Goal: Task Accomplishment & Management: Complete application form

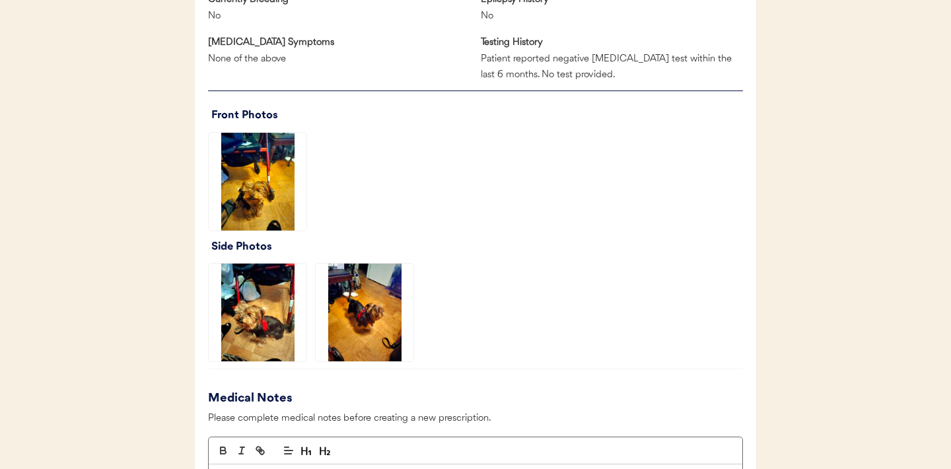
scroll to position [850, 0]
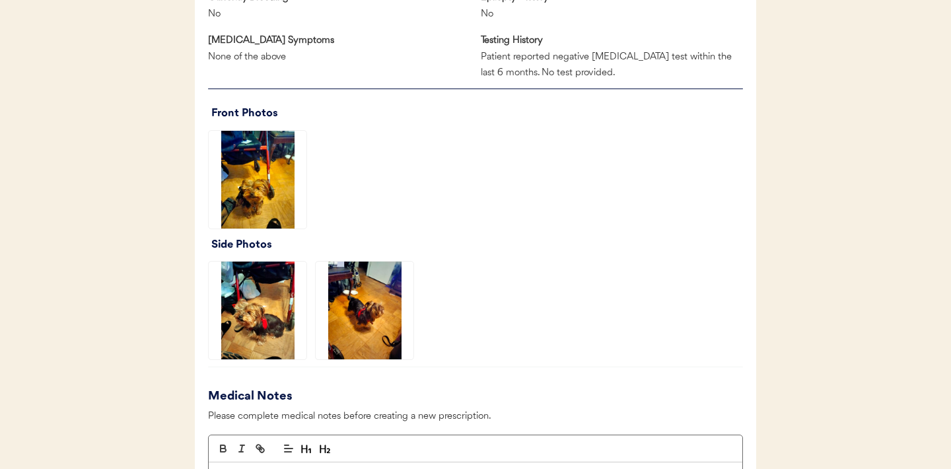
click at [261, 198] on img at bounding box center [258, 180] width 98 height 98
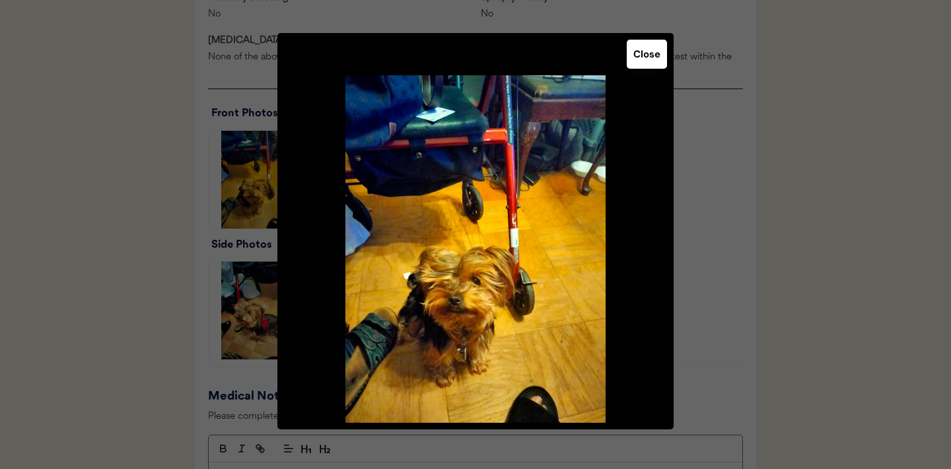
click at [644, 62] on button "Close" at bounding box center [647, 54] width 40 height 29
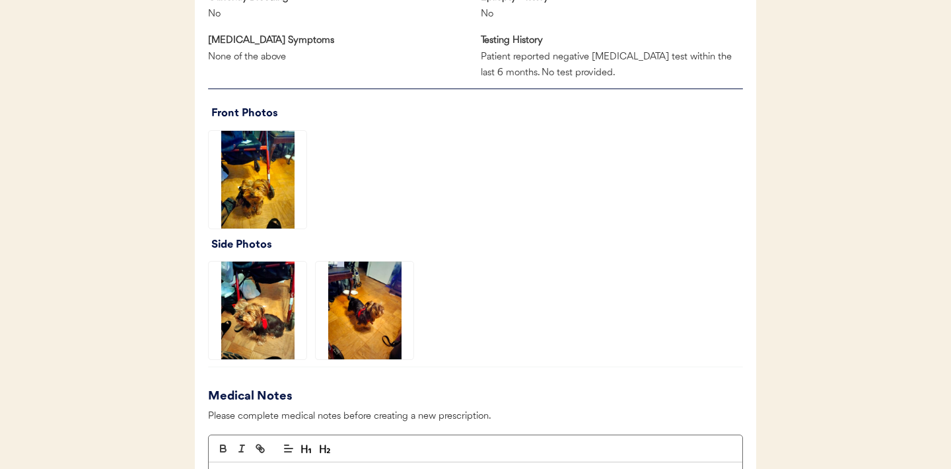
click at [261, 303] on img at bounding box center [258, 311] width 98 height 98
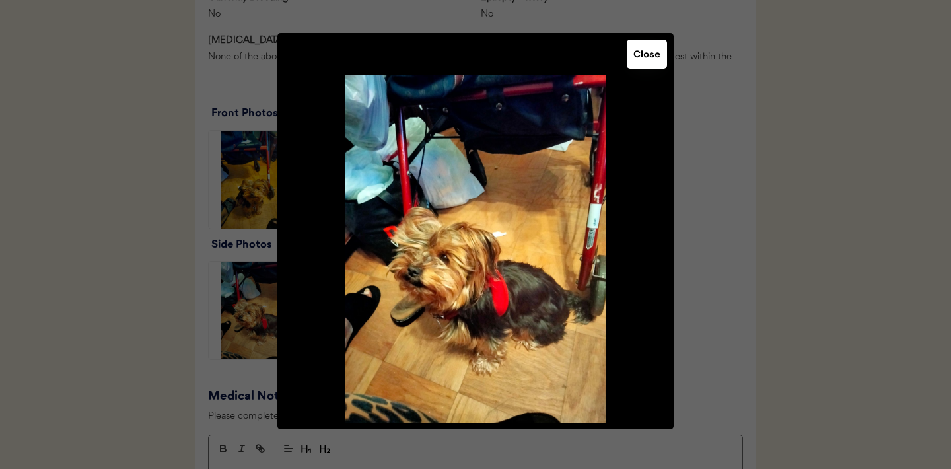
click at [647, 59] on button "Close" at bounding box center [647, 54] width 40 height 29
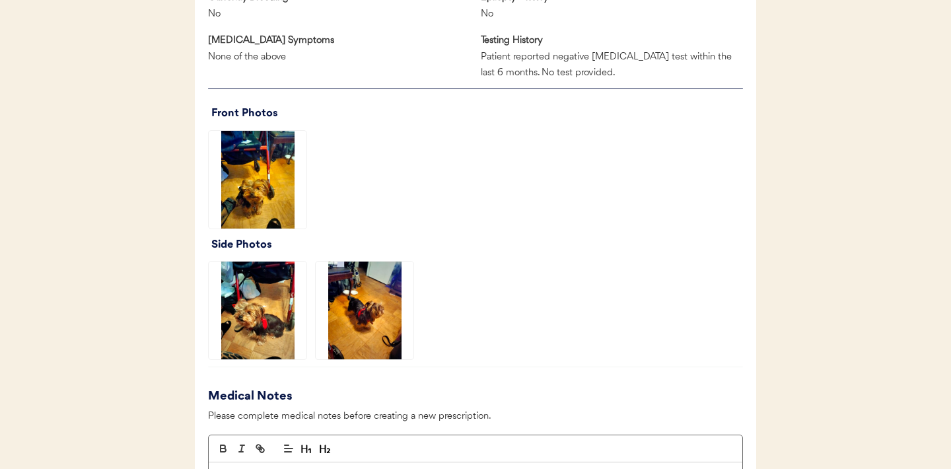
click at [377, 305] on img at bounding box center [365, 311] width 98 height 98
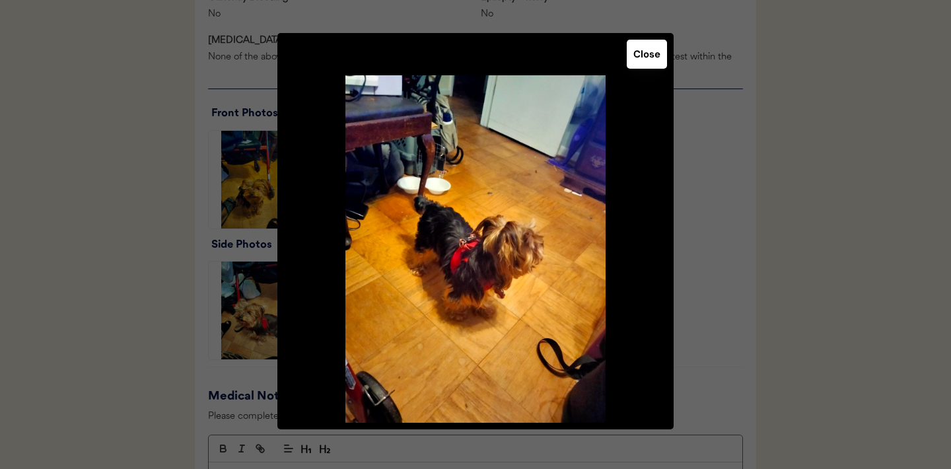
click at [635, 63] on button "Close" at bounding box center [647, 54] width 40 height 29
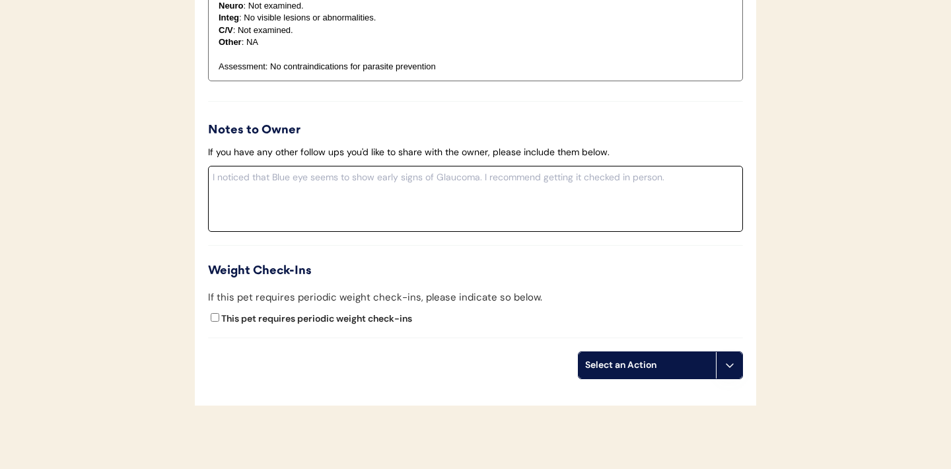
scroll to position [1475, 0]
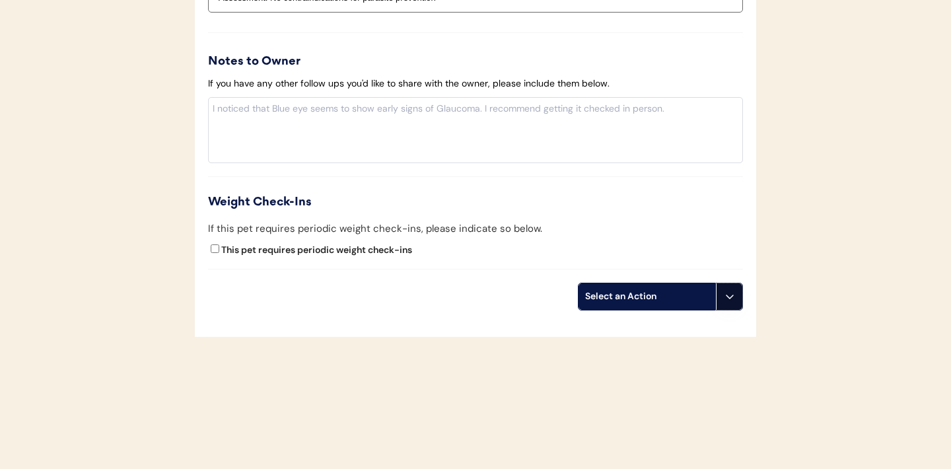
click at [734, 299] on icon at bounding box center [730, 296] width 11 height 11
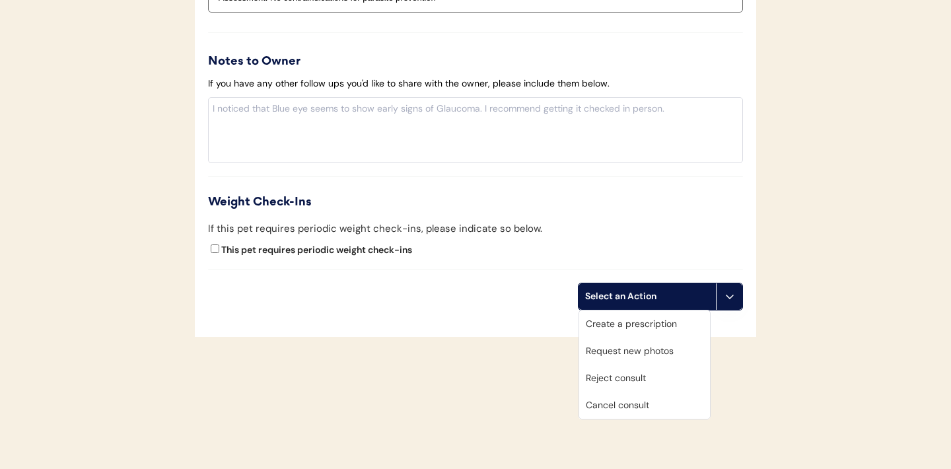
click at [643, 348] on div "Request new photos" at bounding box center [644, 351] width 131 height 27
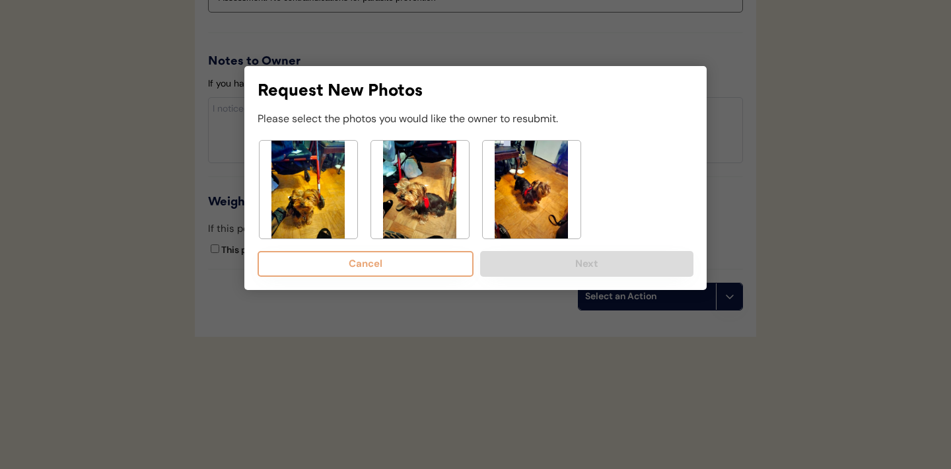
click at [323, 194] on img at bounding box center [309, 190] width 98 height 98
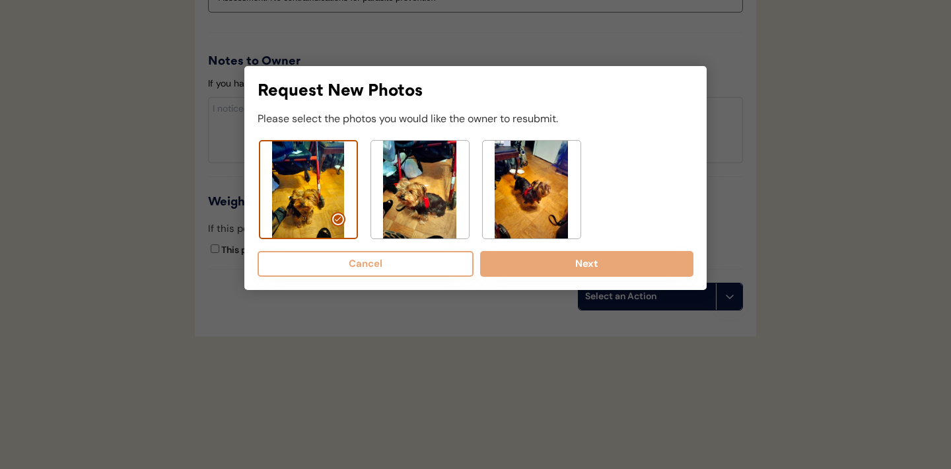
click at [417, 207] on img at bounding box center [420, 190] width 98 height 98
click at [547, 202] on img at bounding box center [532, 190] width 98 height 98
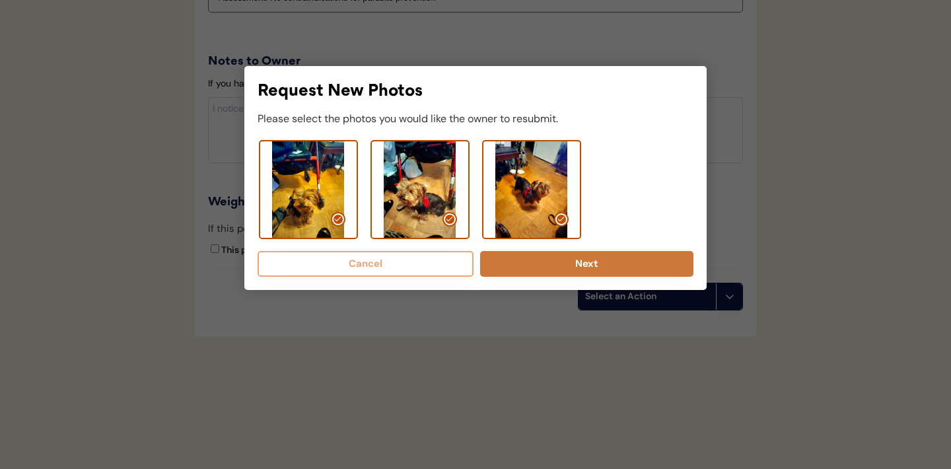
click at [564, 263] on button "Next" at bounding box center [586, 264] width 213 height 26
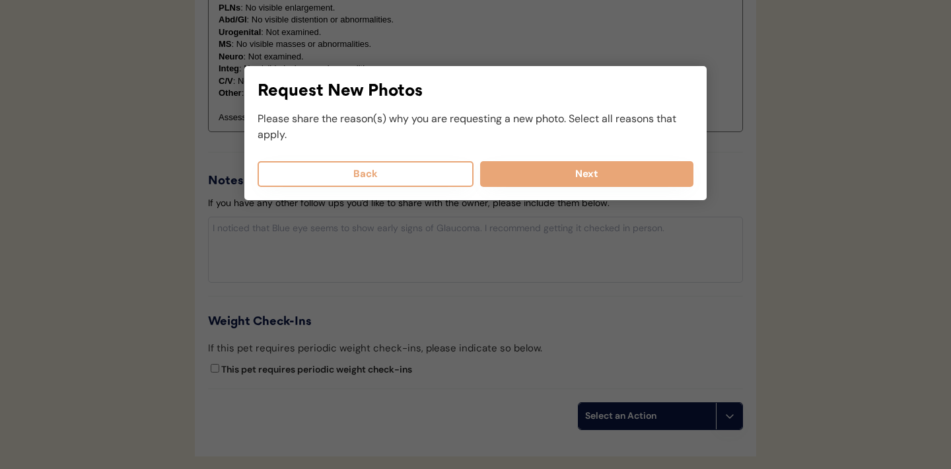
scroll to position [1296, 0]
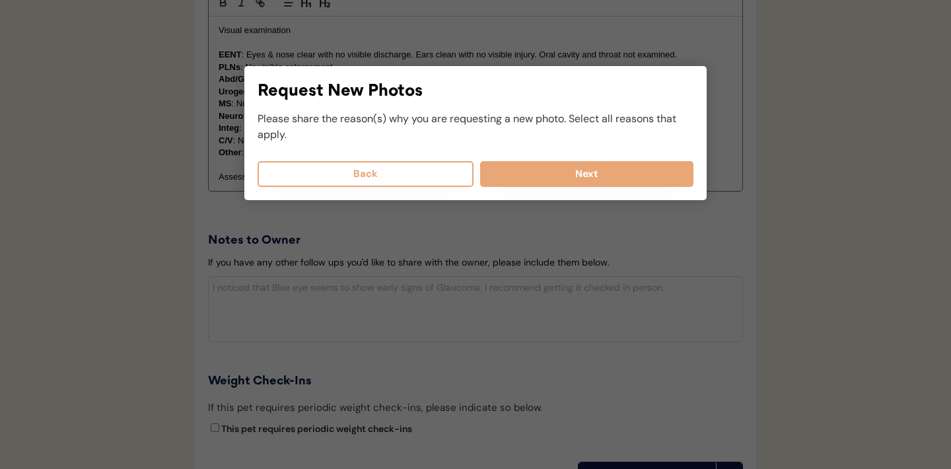
select select
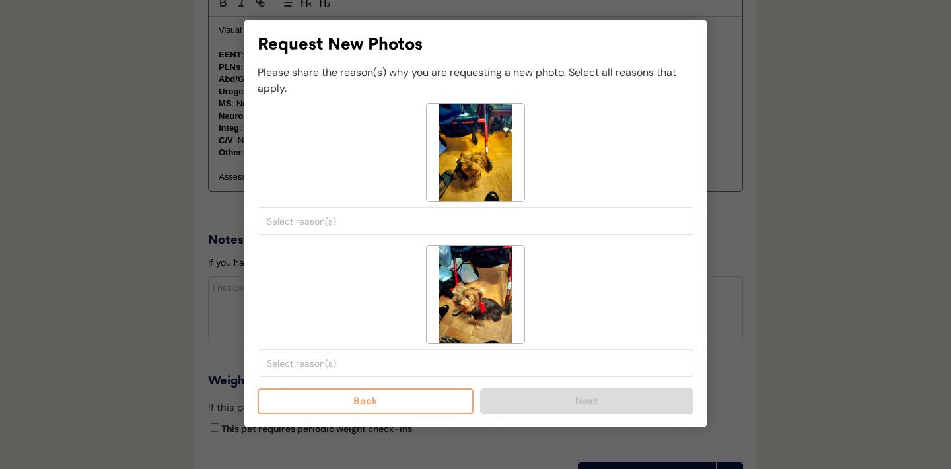
select select
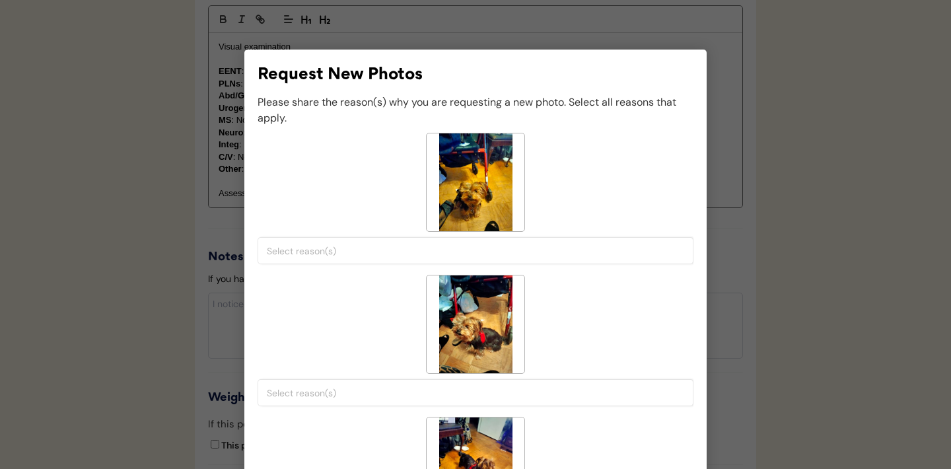
scroll to position [1287, 0]
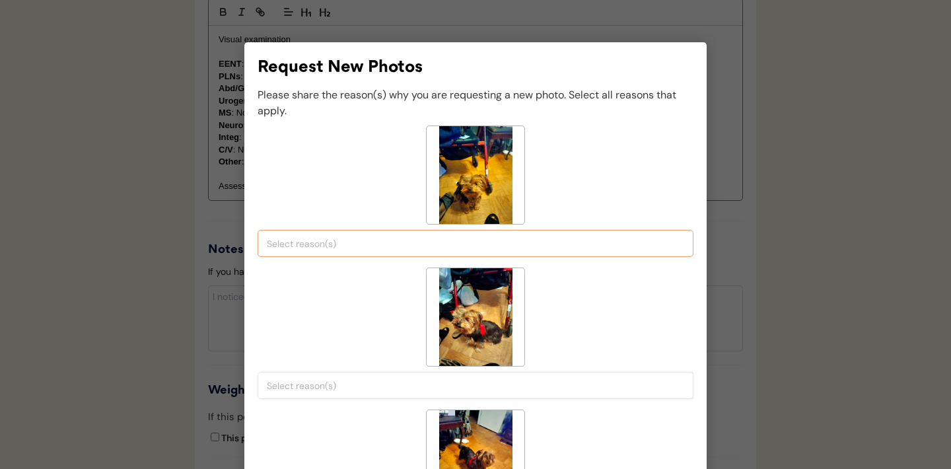
click at [431, 235] on li at bounding box center [475, 243] width 417 height 17
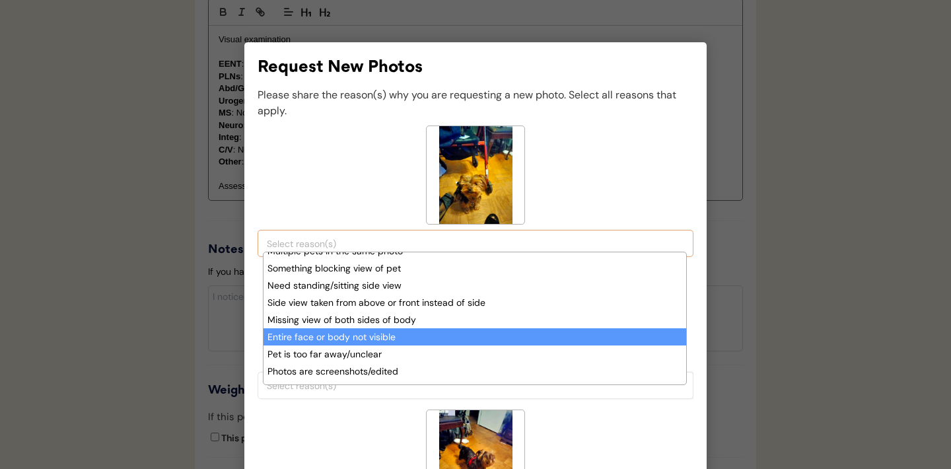
scroll to position [101, 0]
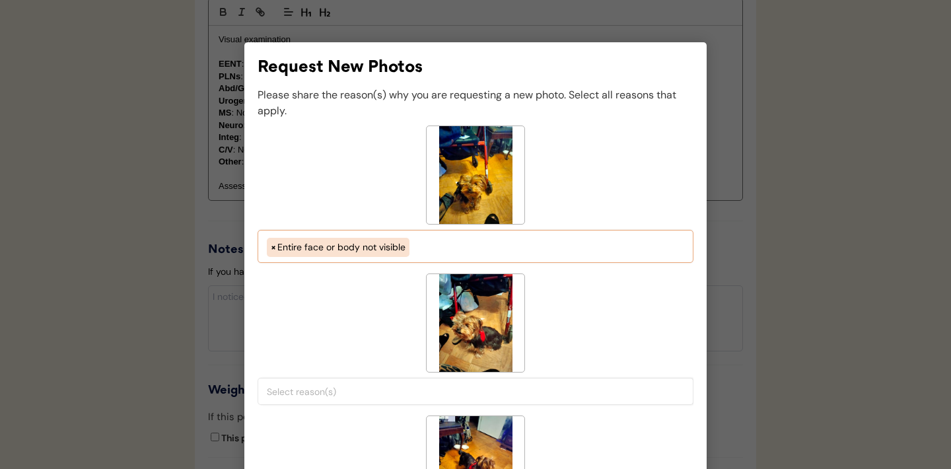
select select "pet_is_laying_down"
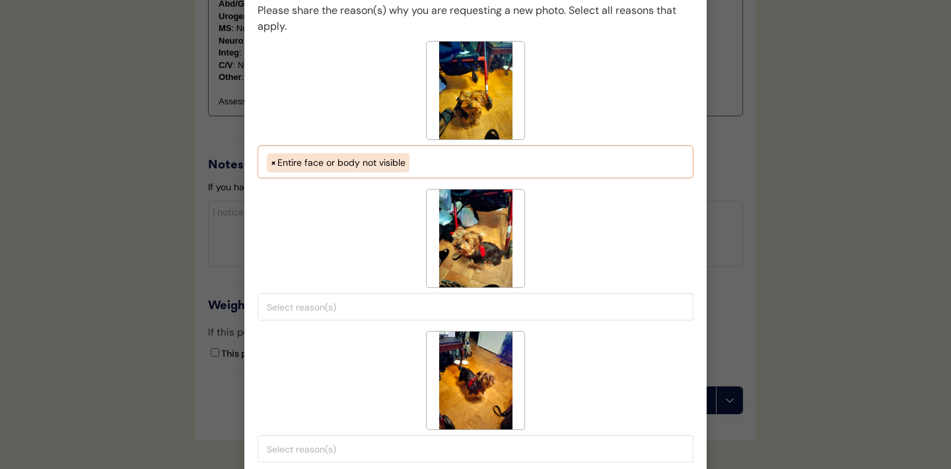
scroll to position [1374, 0]
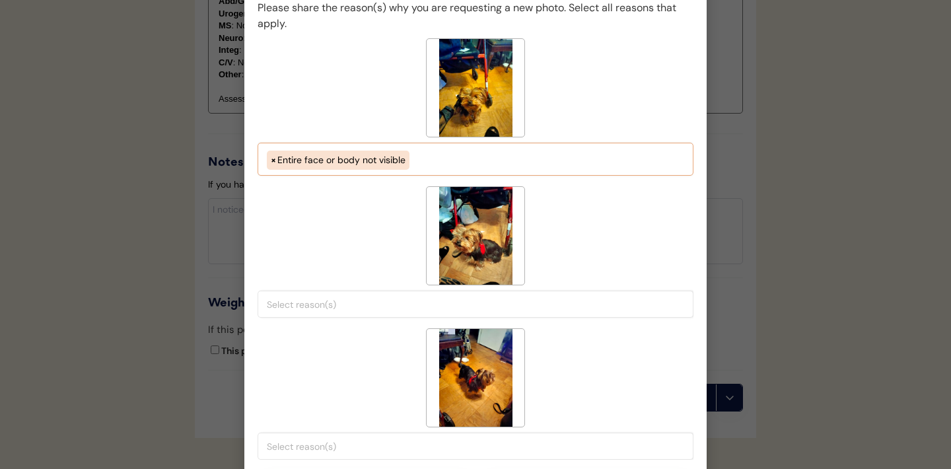
click at [386, 303] on input "search" at bounding box center [479, 305] width 424 height 12
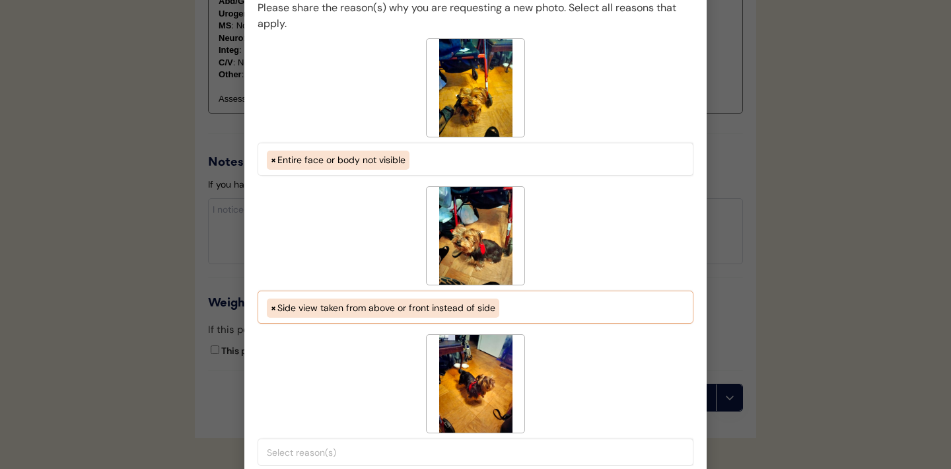
scroll to position [79, 0]
select select "side_view_taken_from_above_instead_of_side"
click at [477, 456] on input "search" at bounding box center [479, 453] width 424 height 12
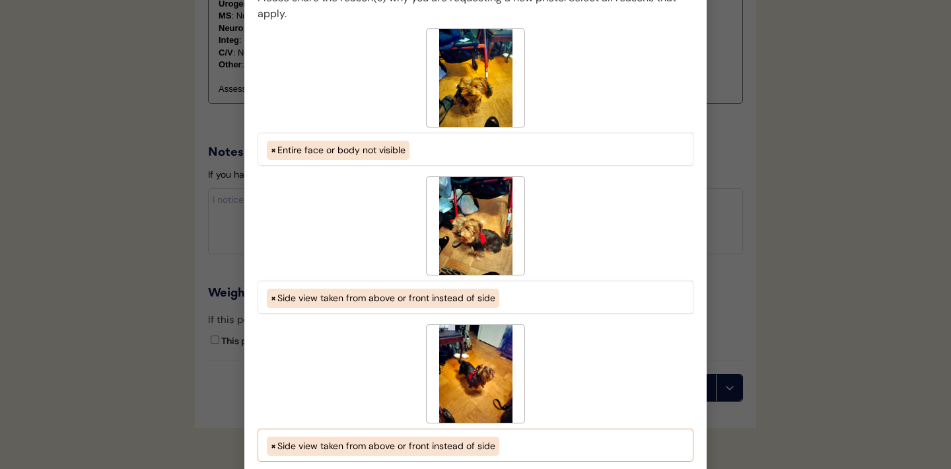
select select "side_view_taken_from_above_instead_of_side"
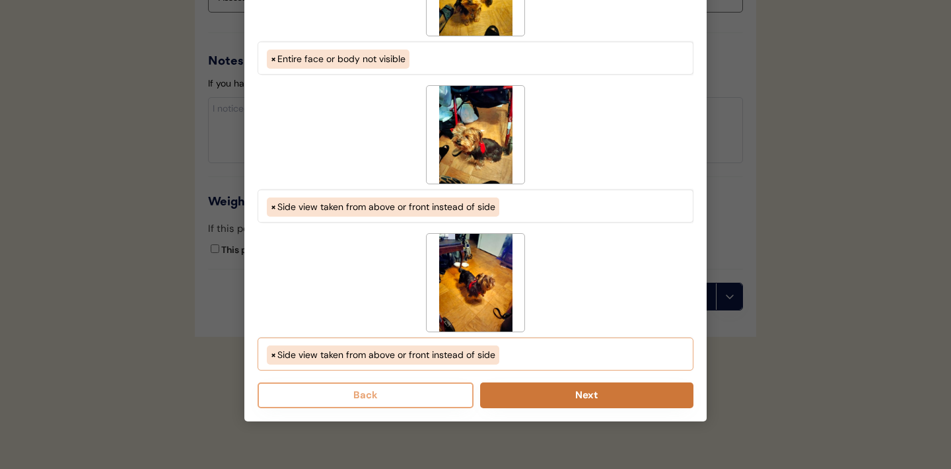
click at [553, 392] on button "Next" at bounding box center [586, 395] width 213 height 26
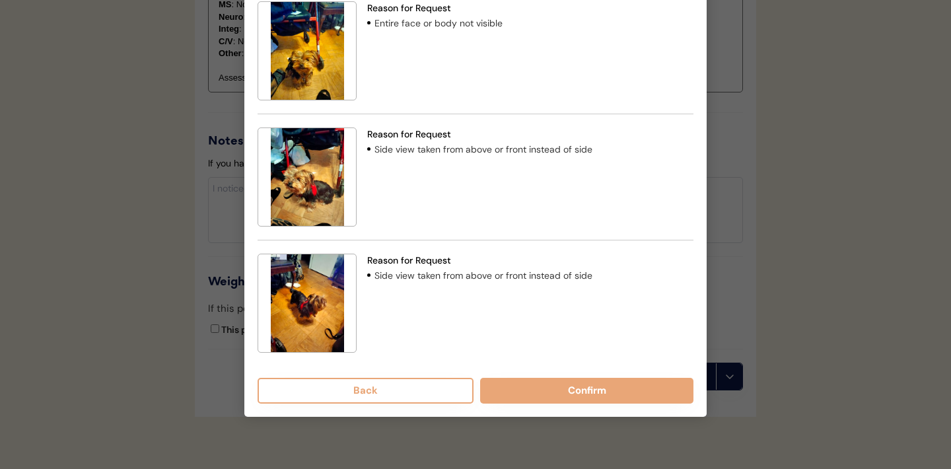
scroll to position [1403, 0]
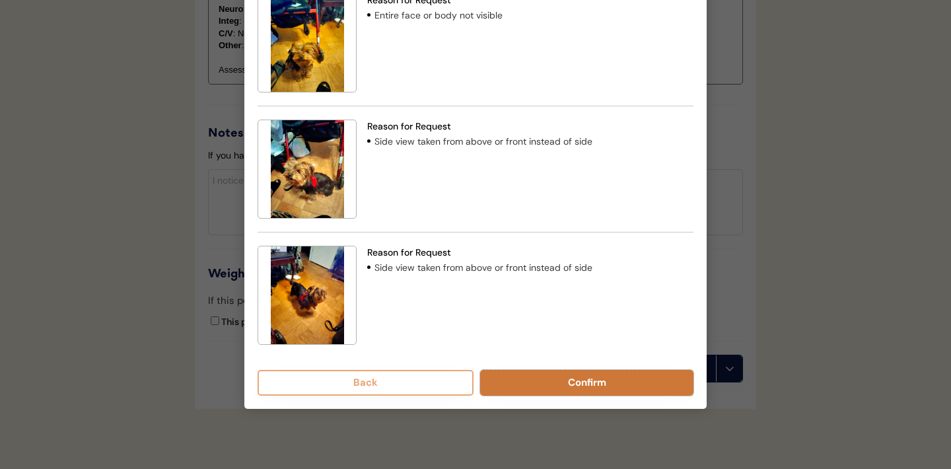
click at [569, 383] on button "Confirm" at bounding box center [586, 383] width 213 height 26
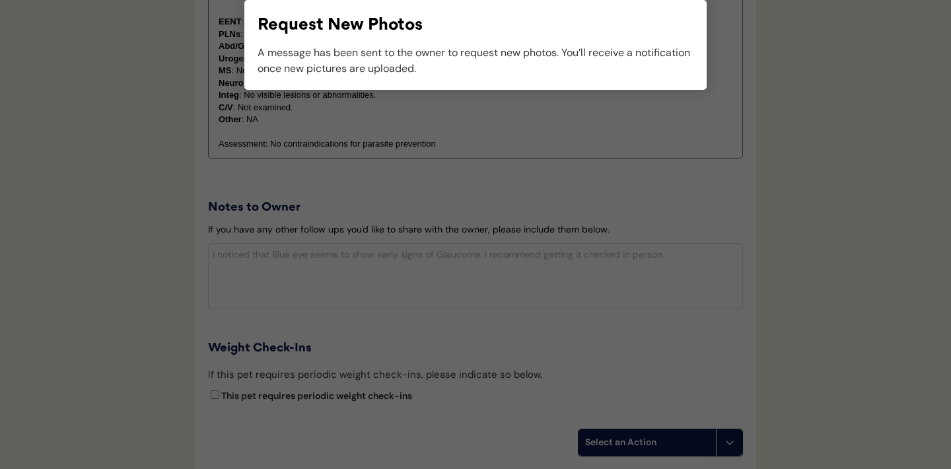
scroll to position [1355, 0]
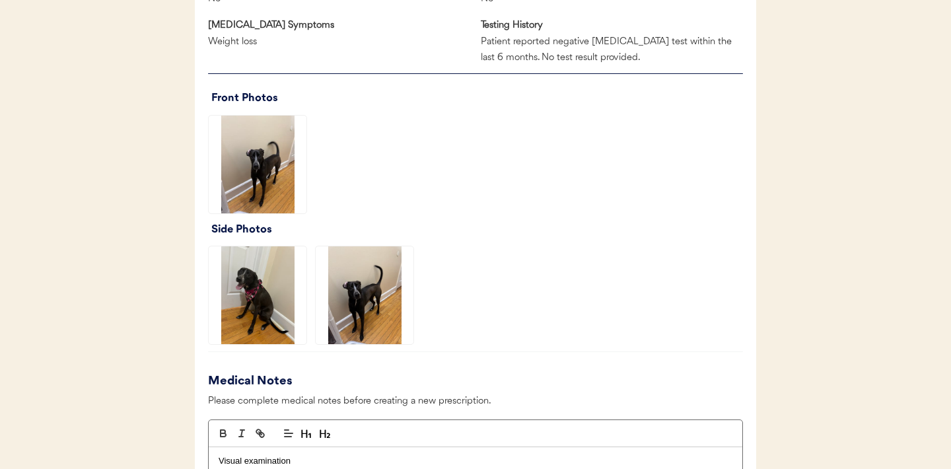
scroll to position [959, 0]
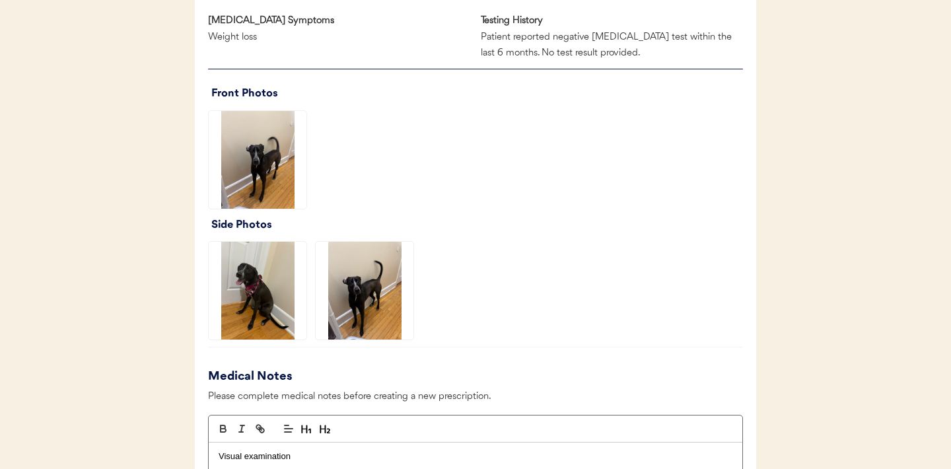
click at [258, 156] on img at bounding box center [258, 160] width 98 height 98
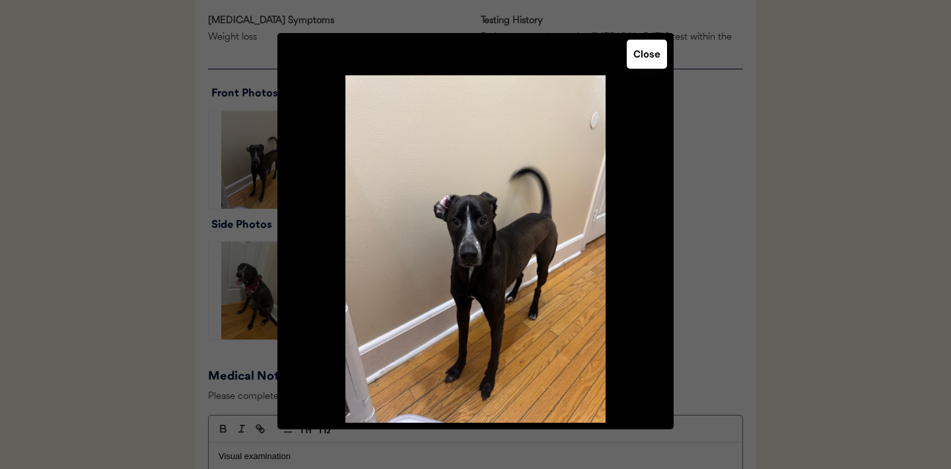
click at [636, 54] on button "Close" at bounding box center [647, 54] width 40 height 29
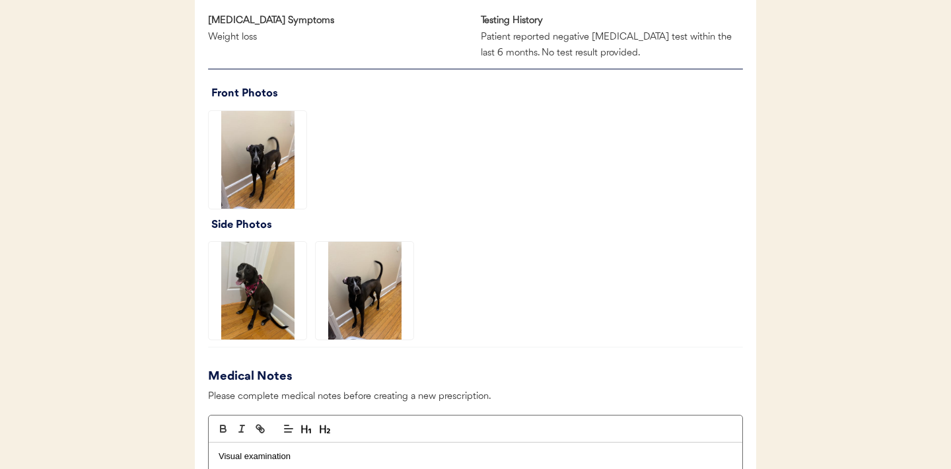
click at [254, 290] on img at bounding box center [258, 291] width 98 height 98
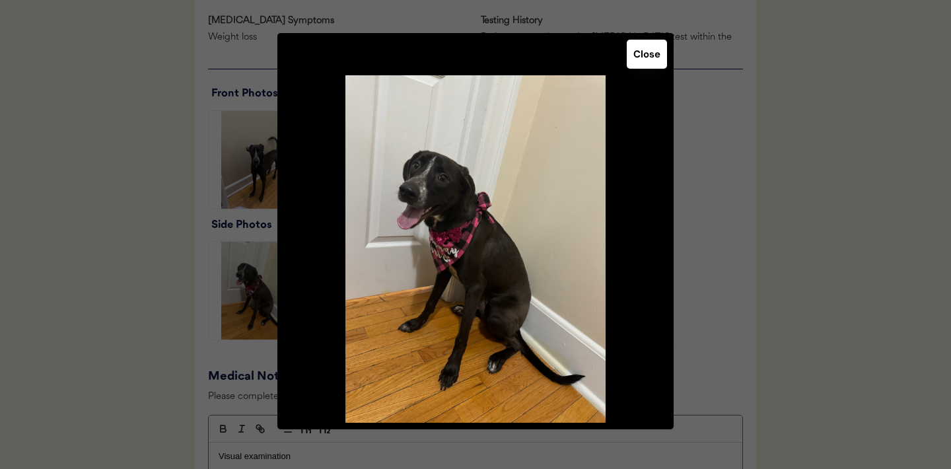
click at [651, 55] on button "Close" at bounding box center [647, 54] width 40 height 29
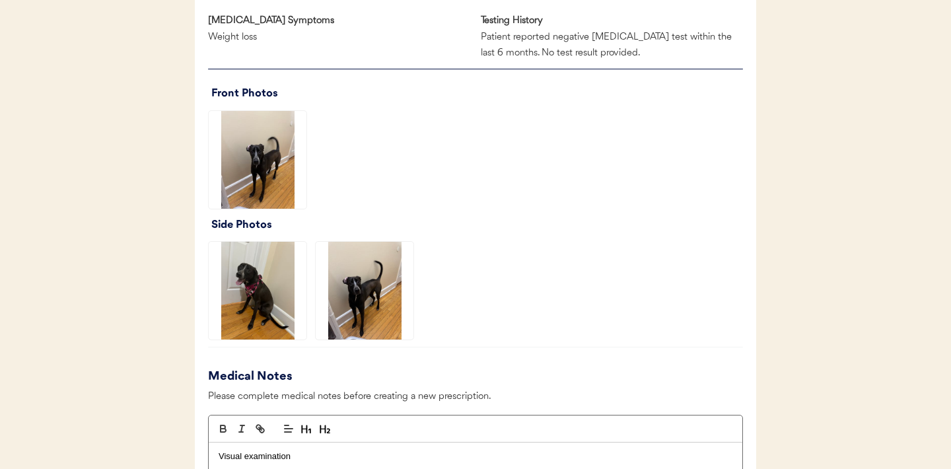
click at [375, 297] on img at bounding box center [365, 291] width 98 height 98
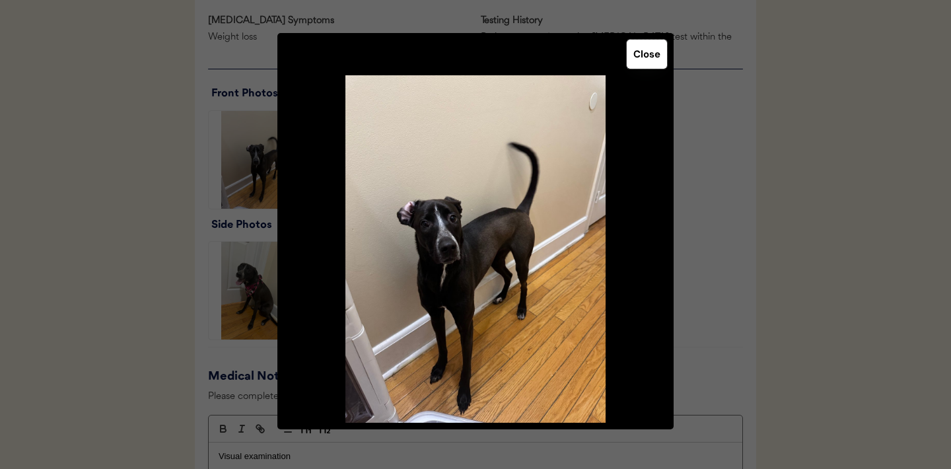
click at [636, 65] on button "Close" at bounding box center [647, 54] width 40 height 29
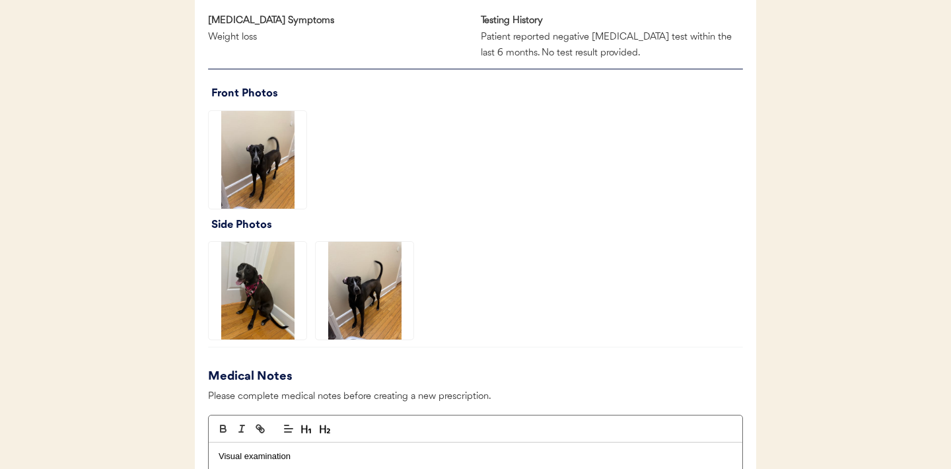
click at [263, 310] on img at bounding box center [258, 291] width 98 height 98
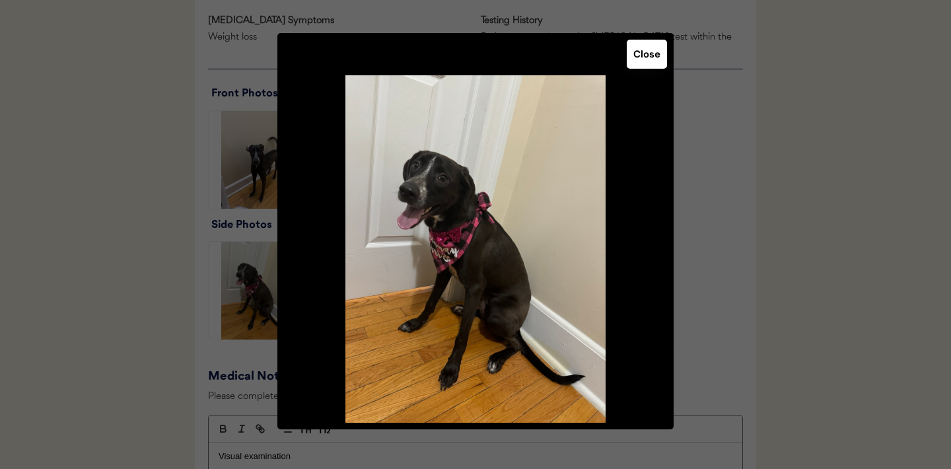
click at [653, 55] on button "Close" at bounding box center [647, 54] width 40 height 29
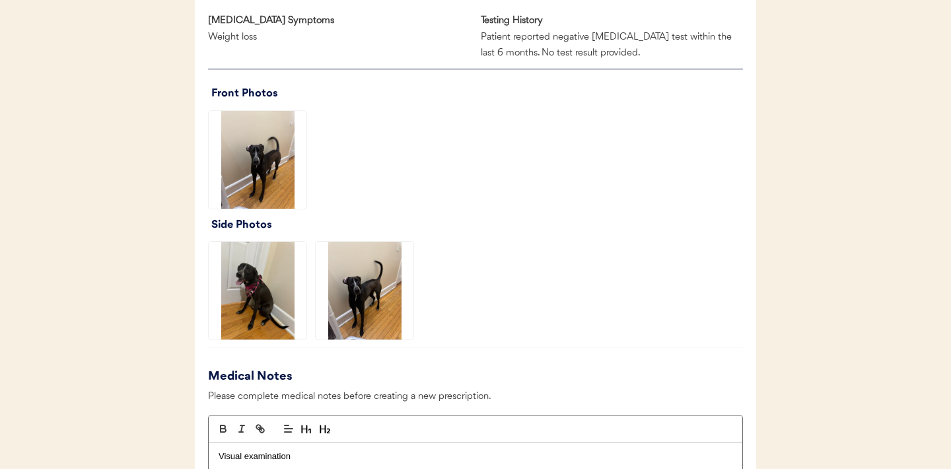
click at [381, 297] on img at bounding box center [365, 291] width 98 height 98
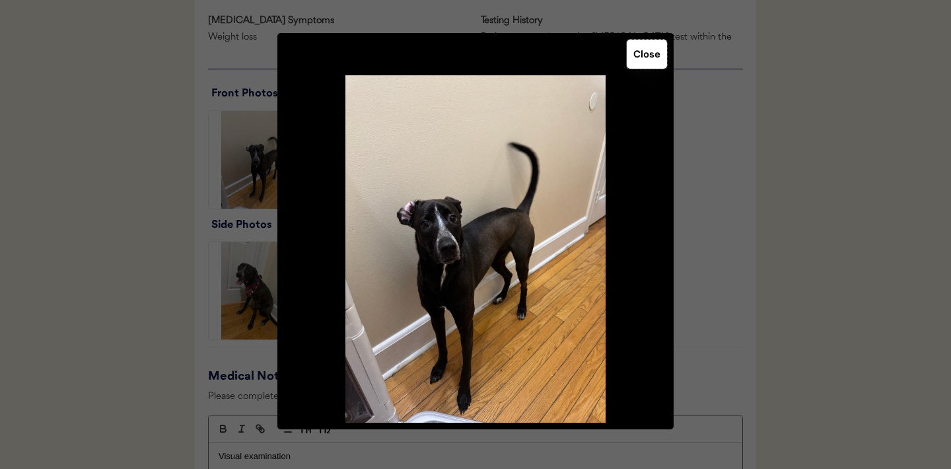
click at [647, 67] on button "Close" at bounding box center [647, 54] width 40 height 29
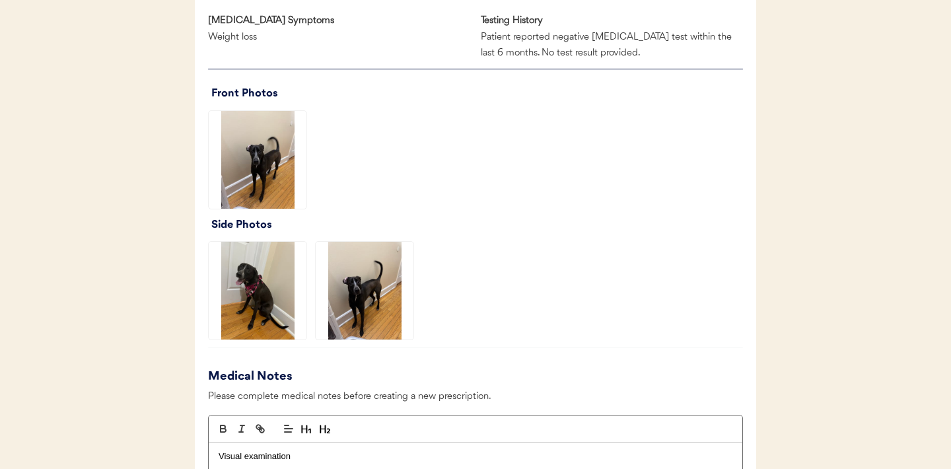
click at [275, 169] on img at bounding box center [258, 160] width 98 height 98
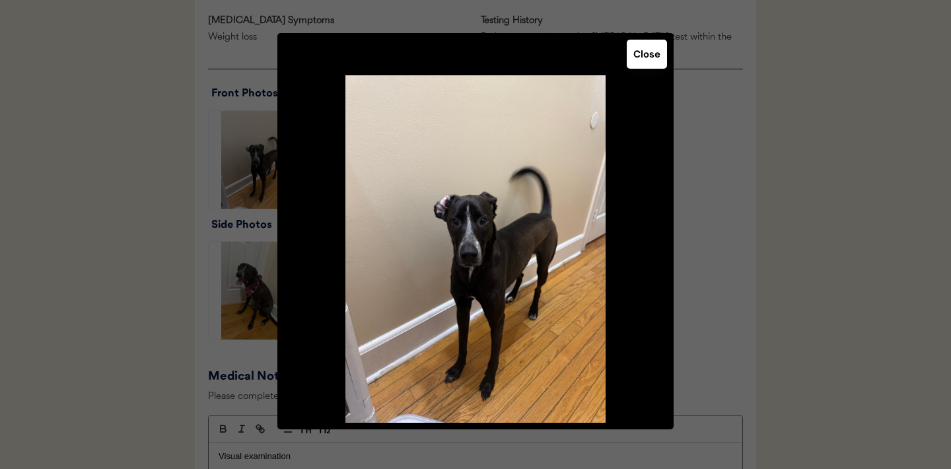
click at [642, 62] on button "Close" at bounding box center [647, 54] width 40 height 29
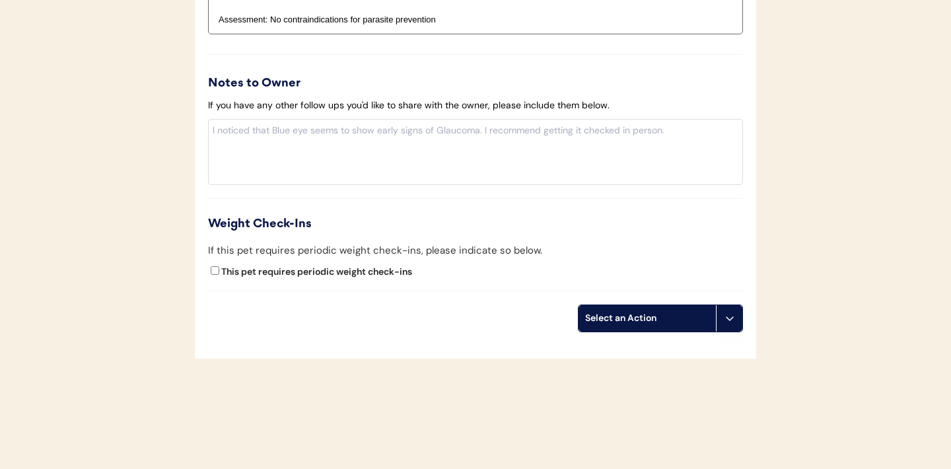
scroll to position [1564, 0]
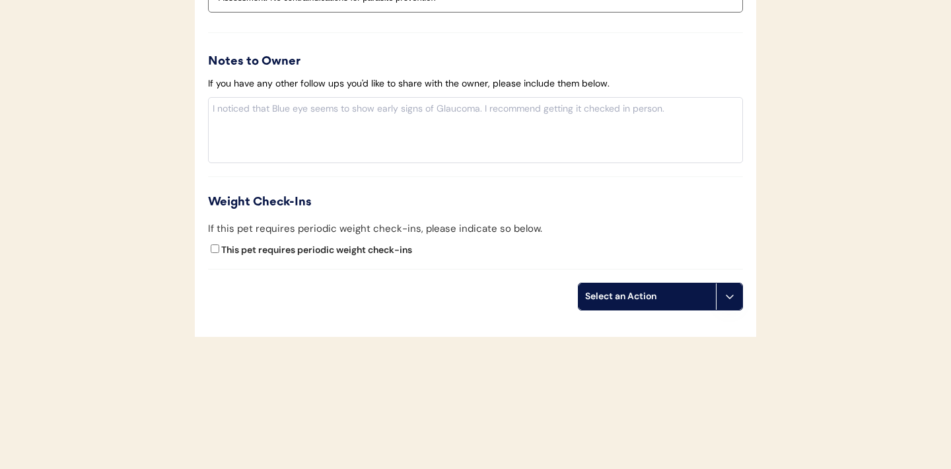
click at [734, 297] on icon at bounding box center [730, 296] width 11 height 11
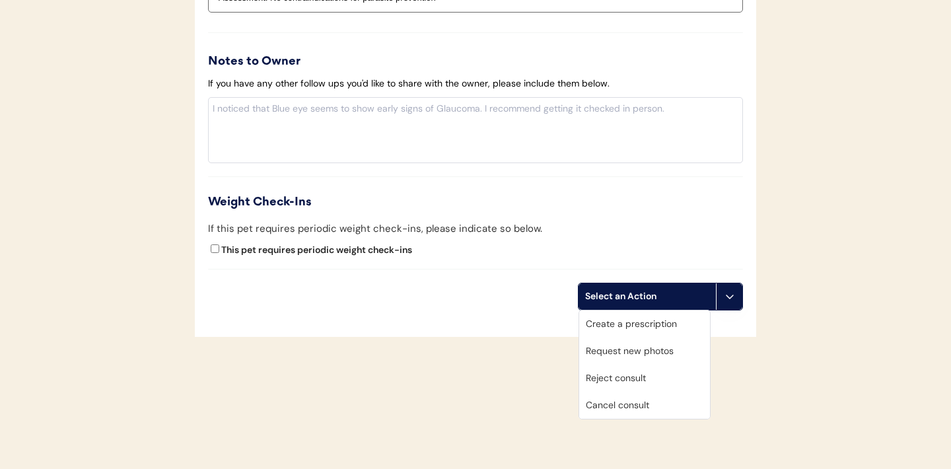
click at [631, 350] on div "Request new photos" at bounding box center [644, 351] width 131 height 27
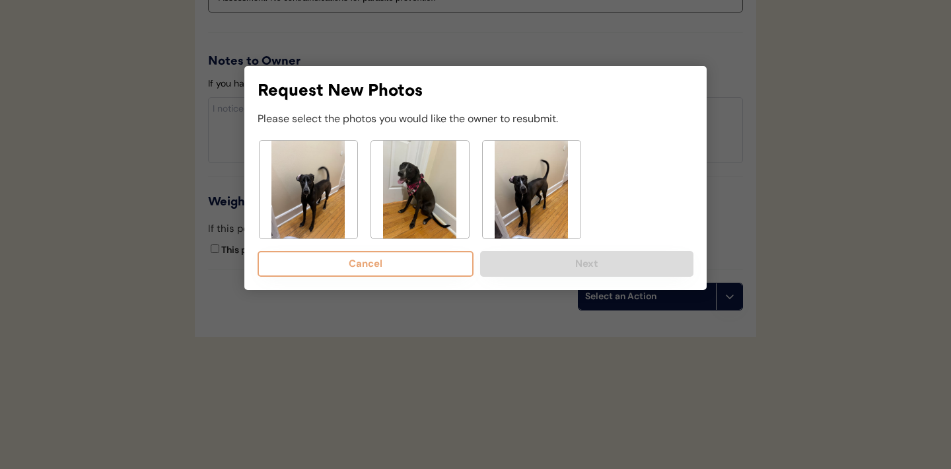
click at [419, 203] on img at bounding box center [420, 190] width 98 height 98
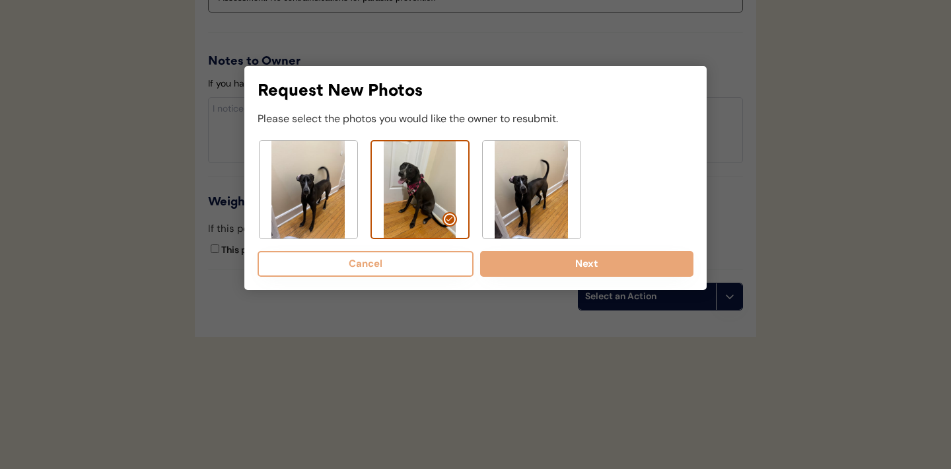
click at [523, 201] on img at bounding box center [532, 190] width 98 height 98
click at [446, 222] on icon at bounding box center [449, 219] width 9 height 9
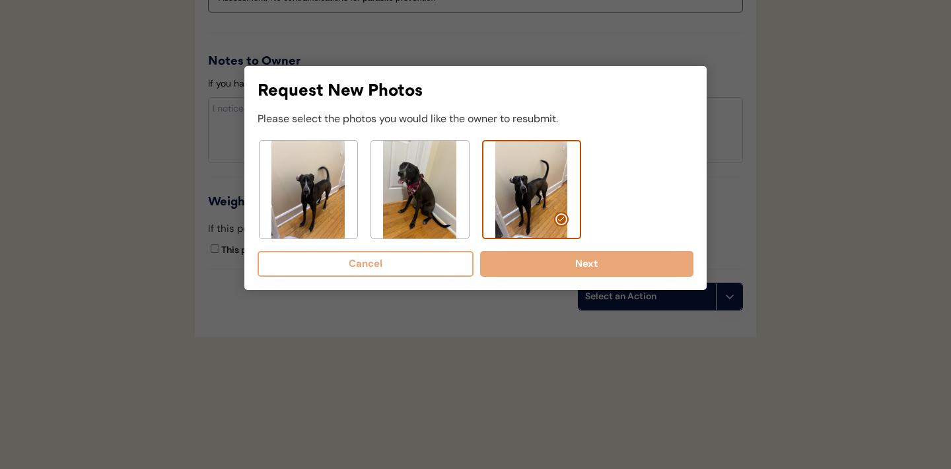
click at [345, 268] on button "Cancel" at bounding box center [366, 264] width 216 height 26
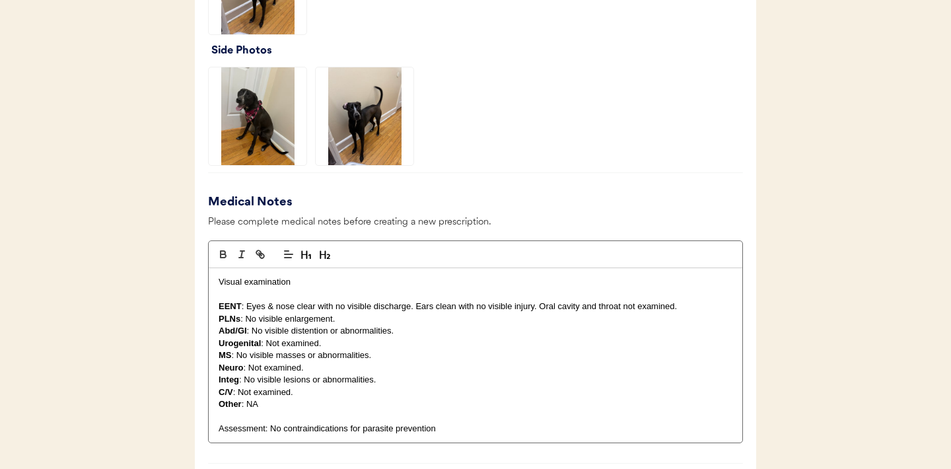
scroll to position [1136, 0]
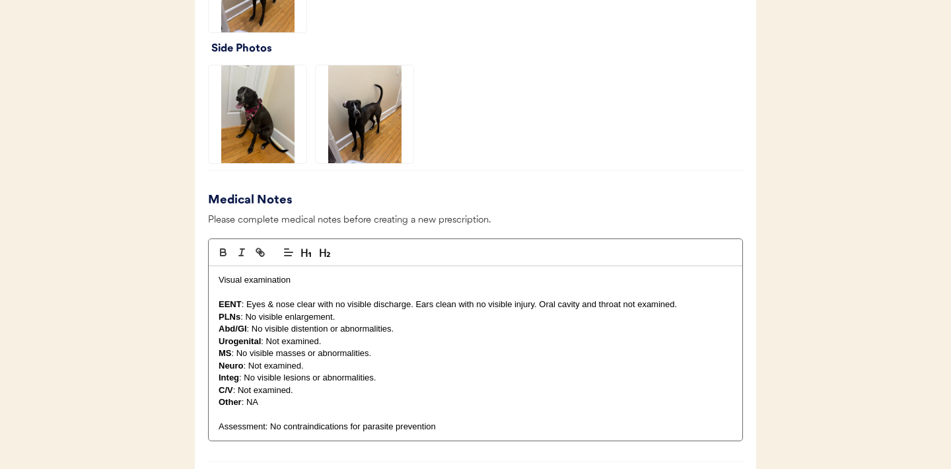
click at [271, 127] on img at bounding box center [258, 114] width 98 height 98
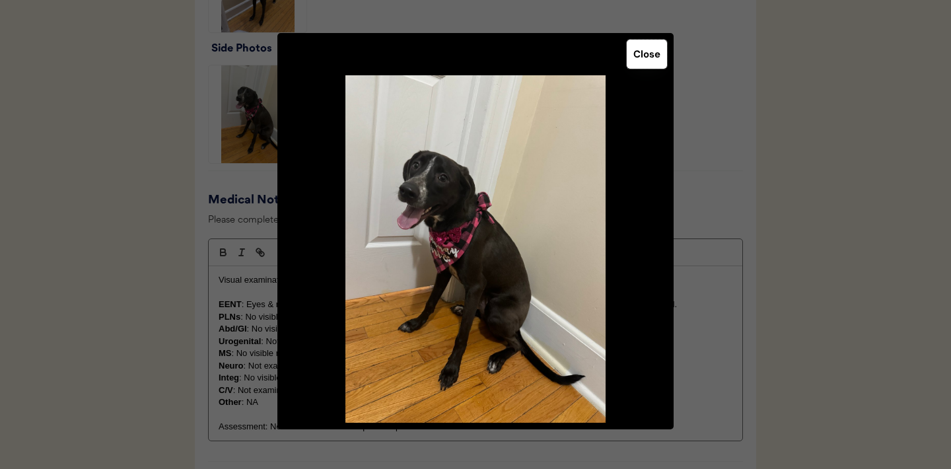
click at [647, 61] on button "Close" at bounding box center [647, 54] width 40 height 29
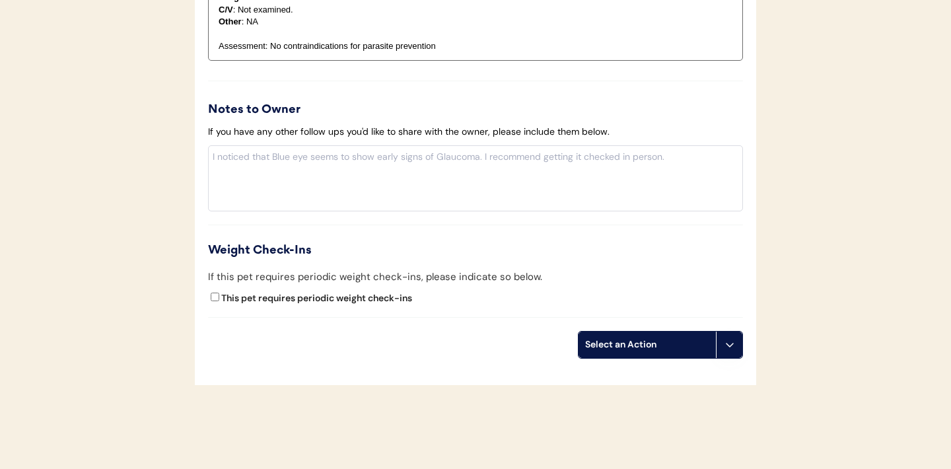
scroll to position [1564, 0]
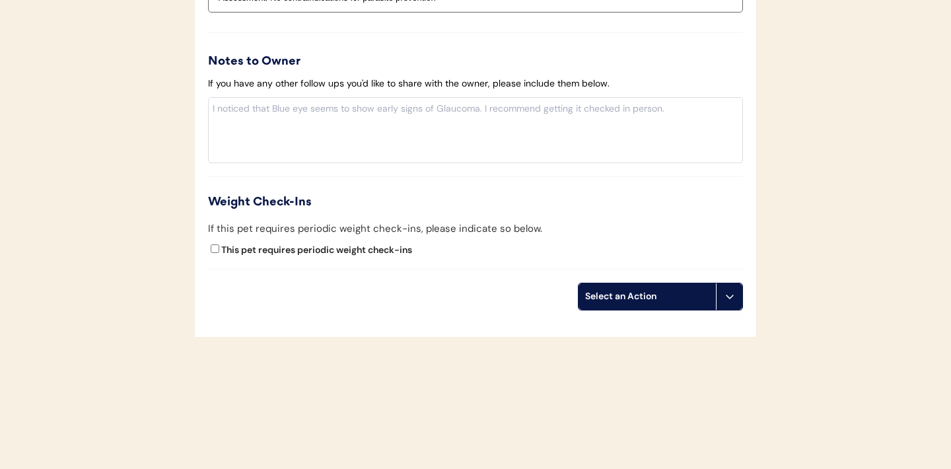
click at [731, 303] on button at bounding box center [729, 296] width 26 height 26
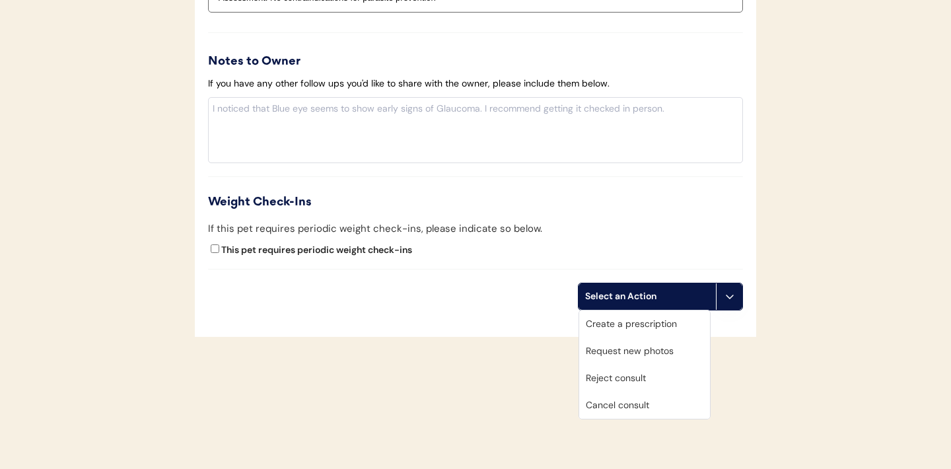
click at [650, 356] on div "Request new photos" at bounding box center [644, 351] width 131 height 27
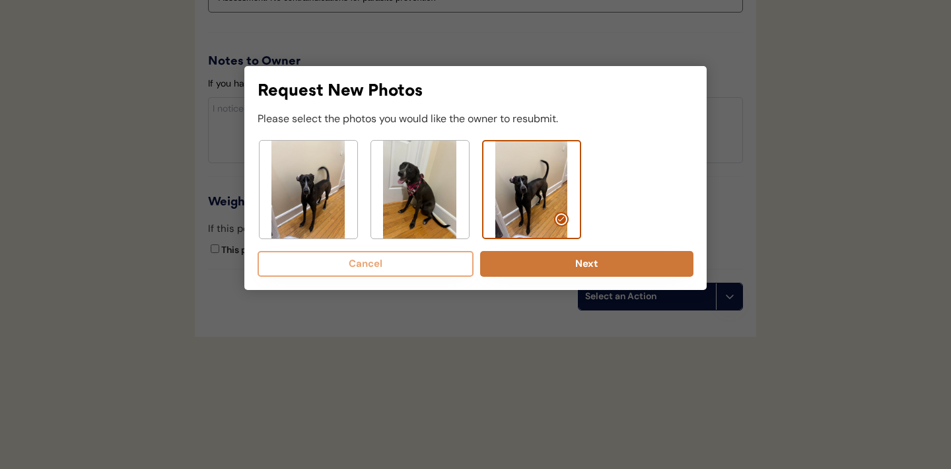
click at [585, 262] on button "Next" at bounding box center [586, 264] width 213 height 26
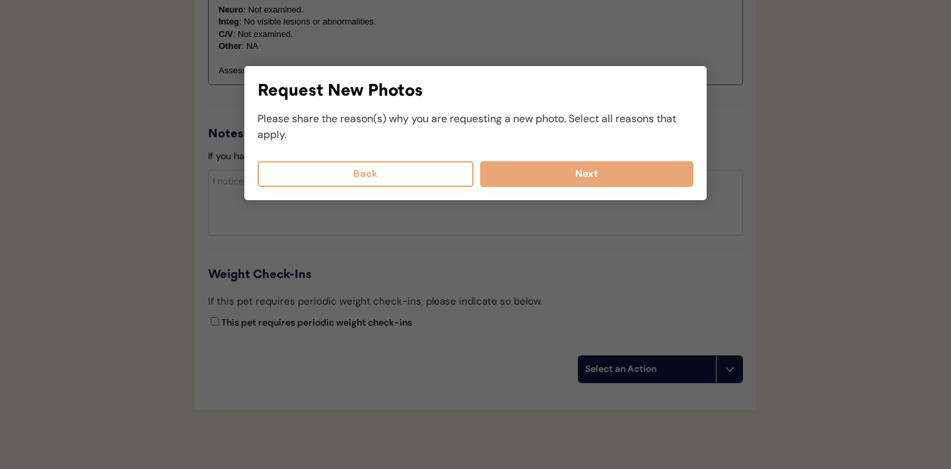
scroll to position [1385, 0]
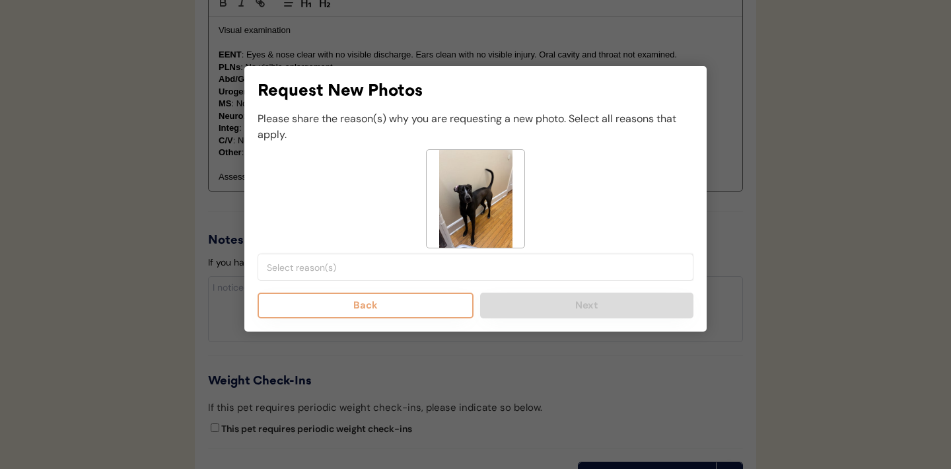
click at [359, 270] on input "search" at bounding box center [479, 268] width 424 height 12
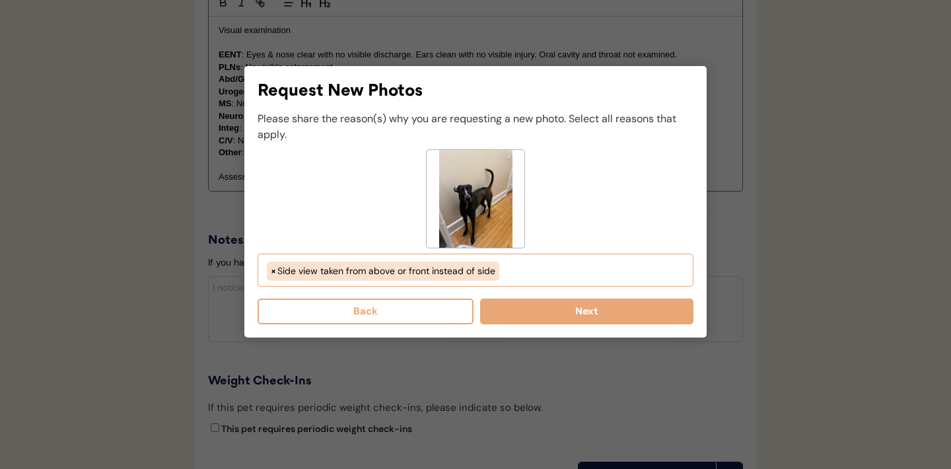
scroll to position [79, 0]
click at [373, 309] on button "Back" at bounding box center [366, 312] width 216 height 26
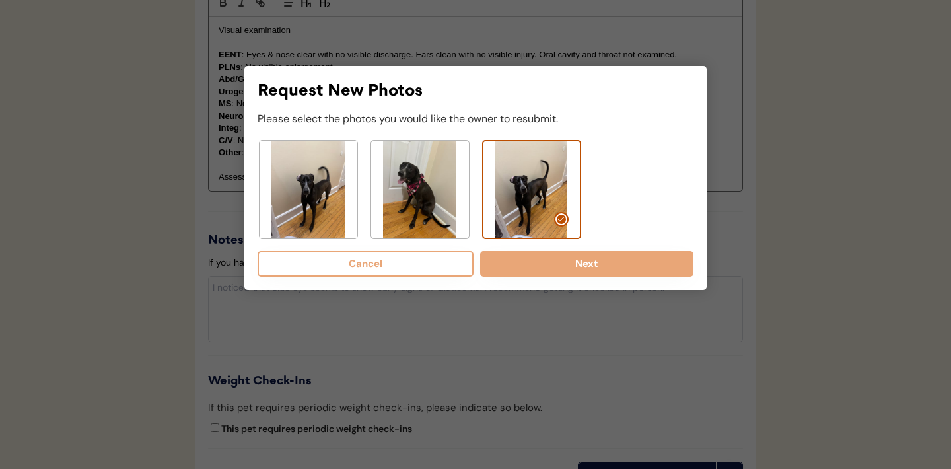
click at [418, 194] on img at bounding box center [420, 190] width 98 height 98
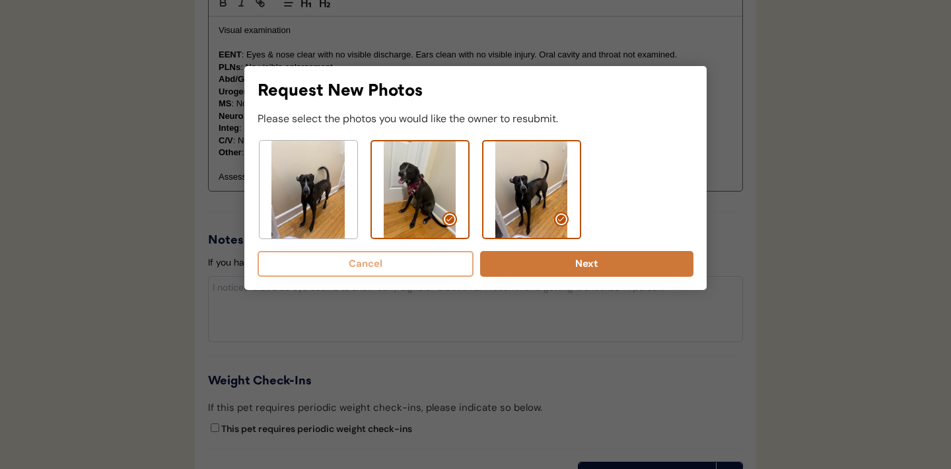
click at [574, 266] on button "Next" at bounding box center [586, 264] width 213 height 26
select select "side_view_taken_from_above_instead_of_side"
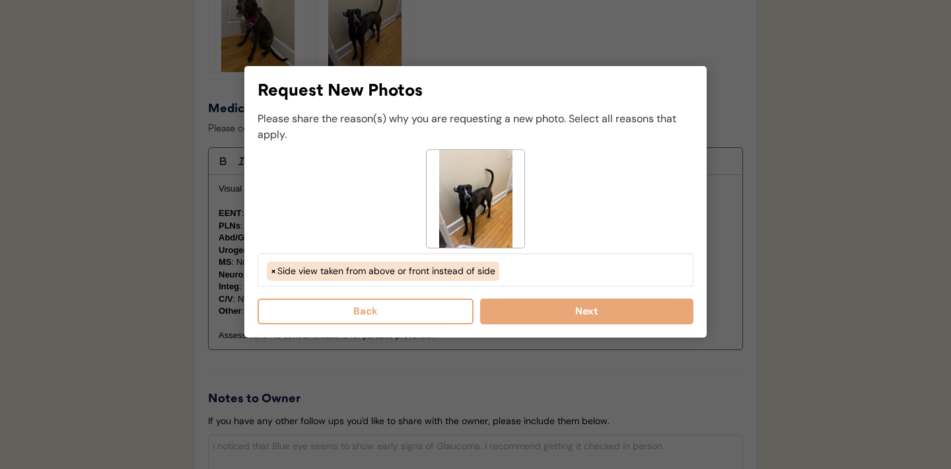
scroll to position [1206, 0]
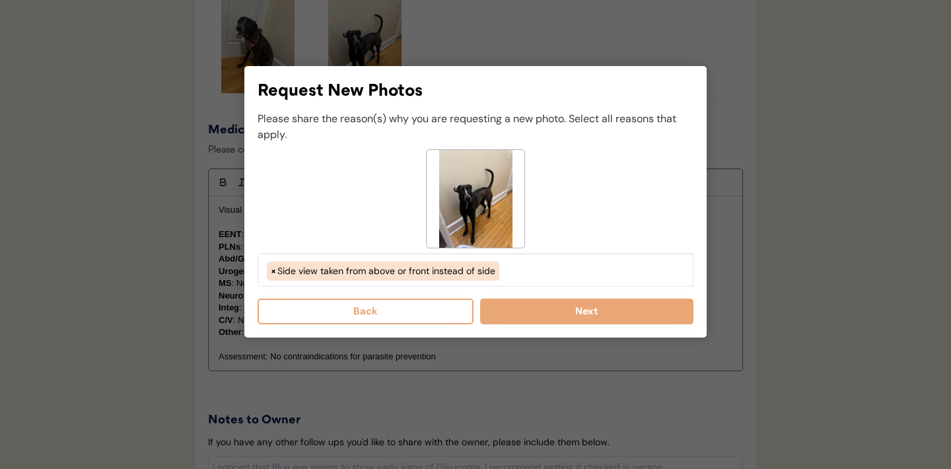
select select
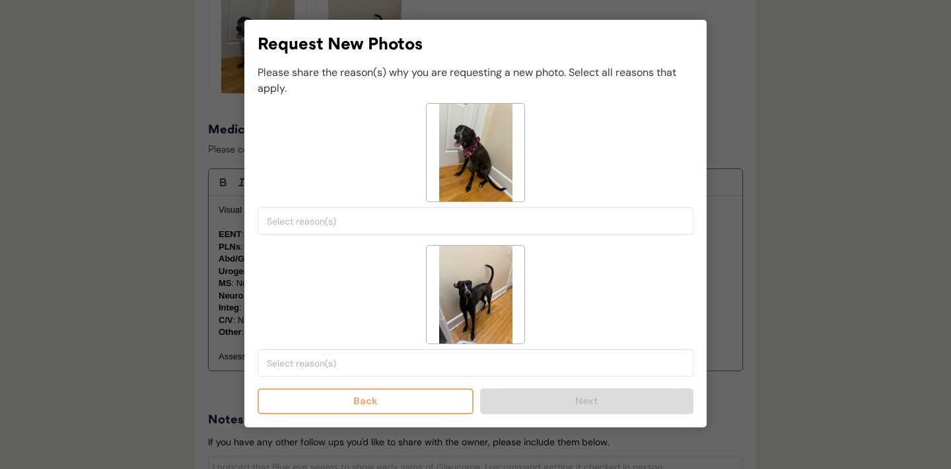
click at [464, 219] on input "search" at bounding box center [479, 221] width 424 height 12
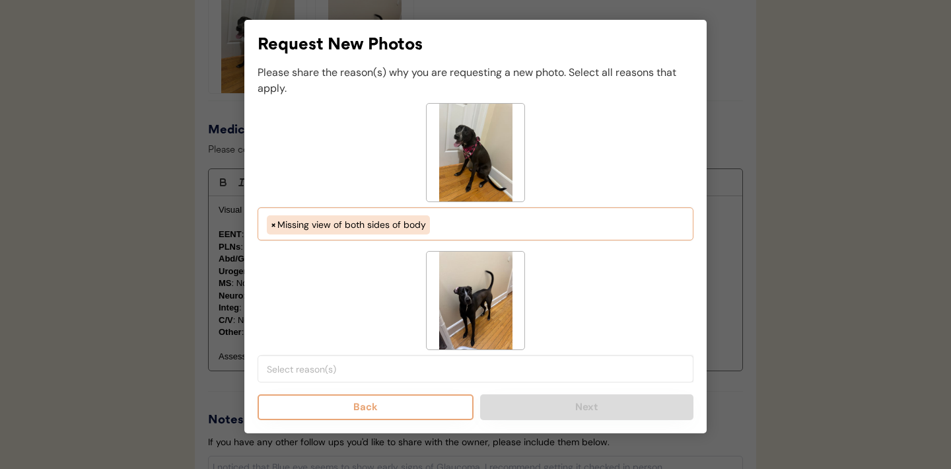
scroll to position [90, 0]
select select "missing_both_sides_of_face"
click at [441, 369] on input "search" at bounding box center [479, 369] width 424 height 12
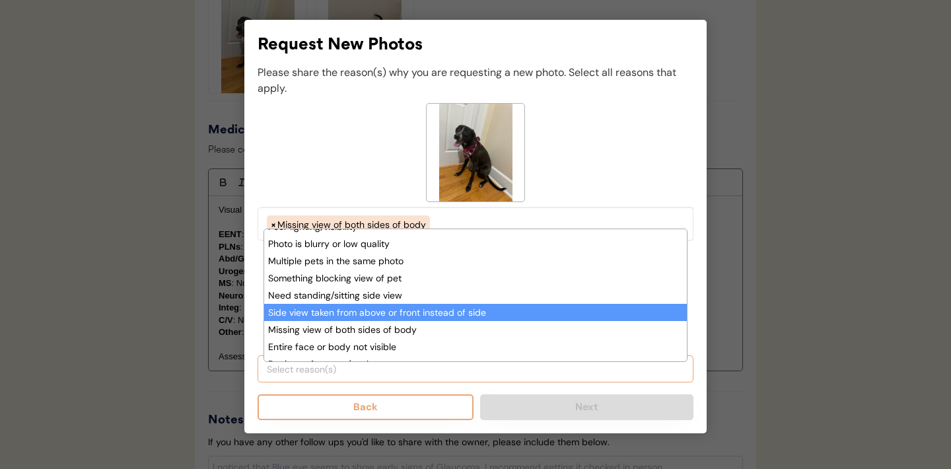
scroll to position [79, 0]
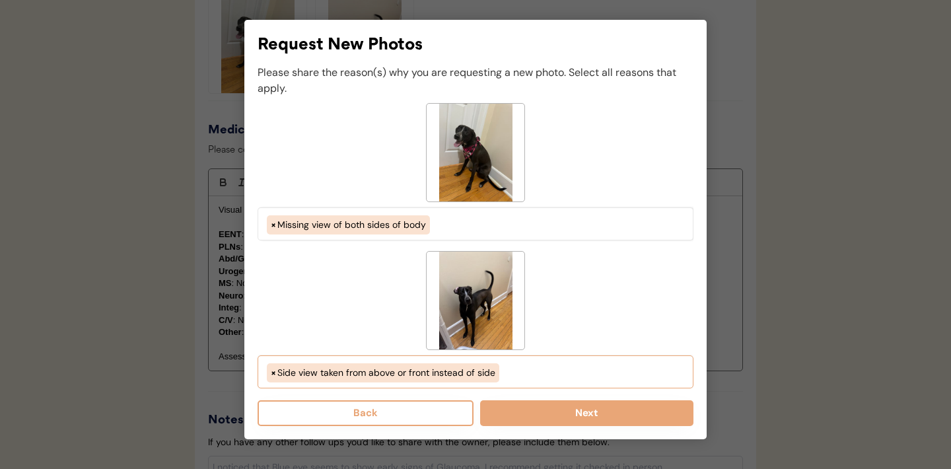
select select "side_view_taken_from_above_instead_of_side"
click at [550, 413] on button "Next" at bounding box center [586, 413] width 213 height 26
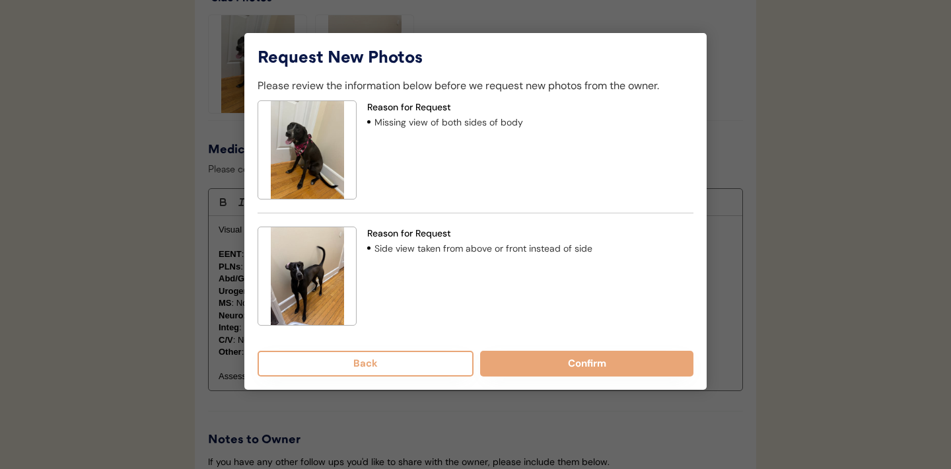
scroll to position [1176, 0]
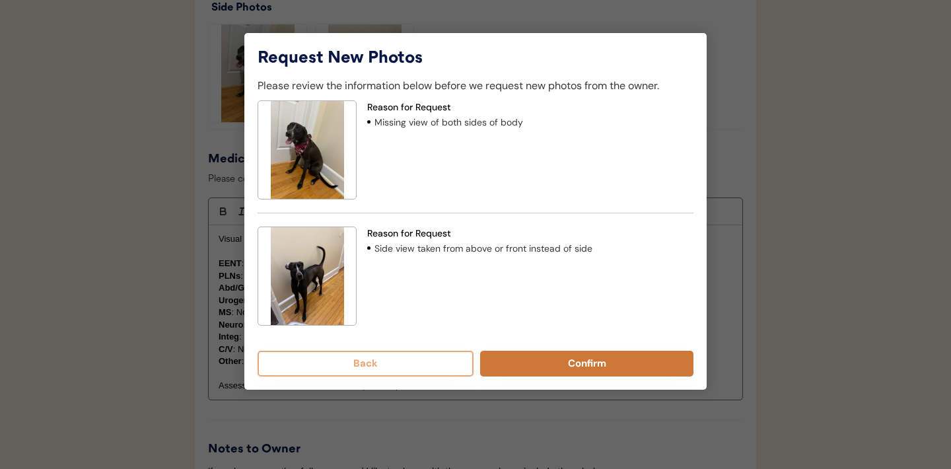
click at [545, 360] on button "Confirm" at bounding box center [586, 364] width 213 height 26
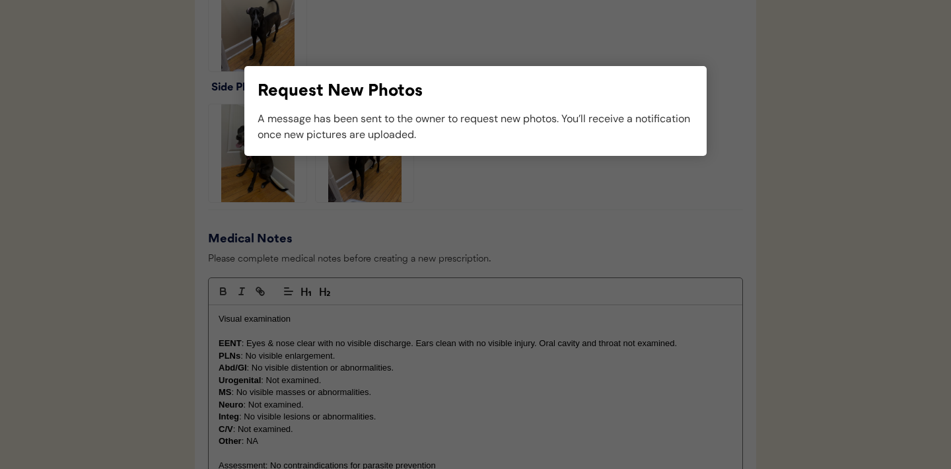
scroll to position [1123, 0]
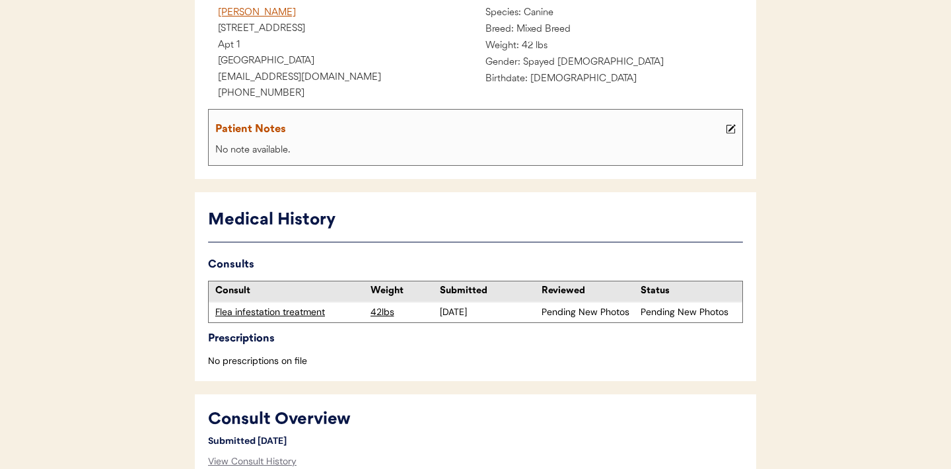
scroll to position [170, 0]
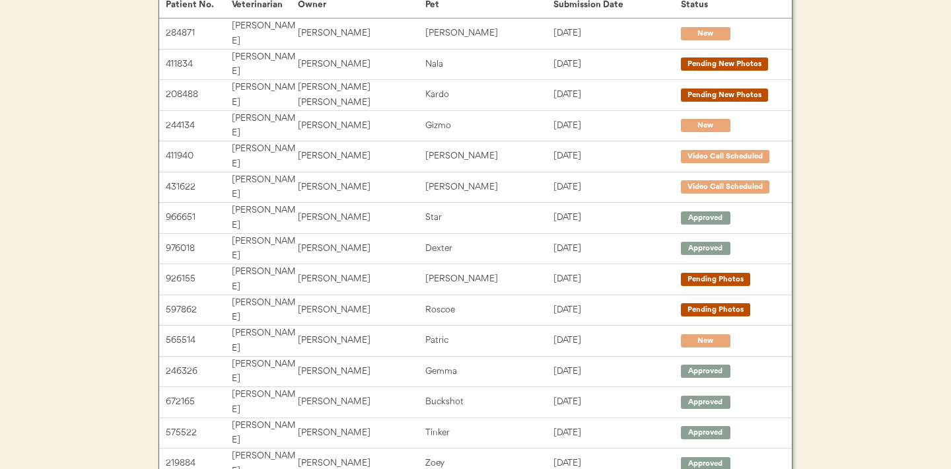
scroll to position [127, 0]
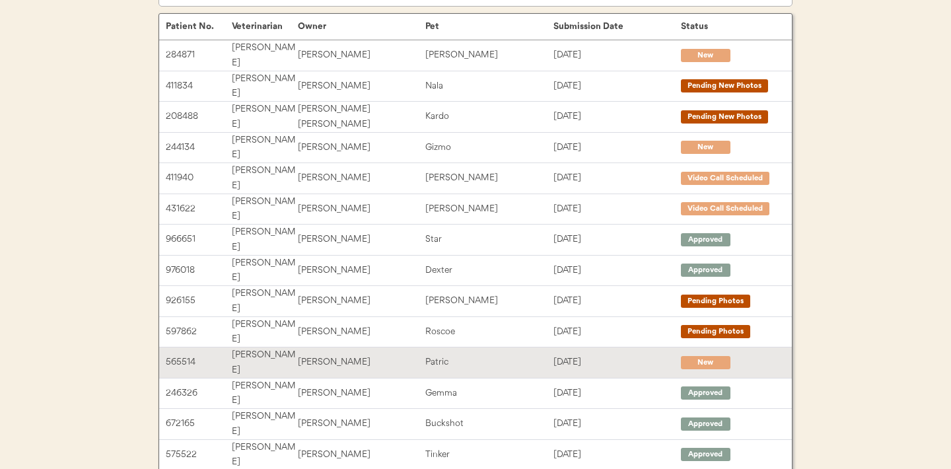
click at [414, 355] on div "[PERSON_NAME]" at bounding box center [361, 362] width 127 height 15
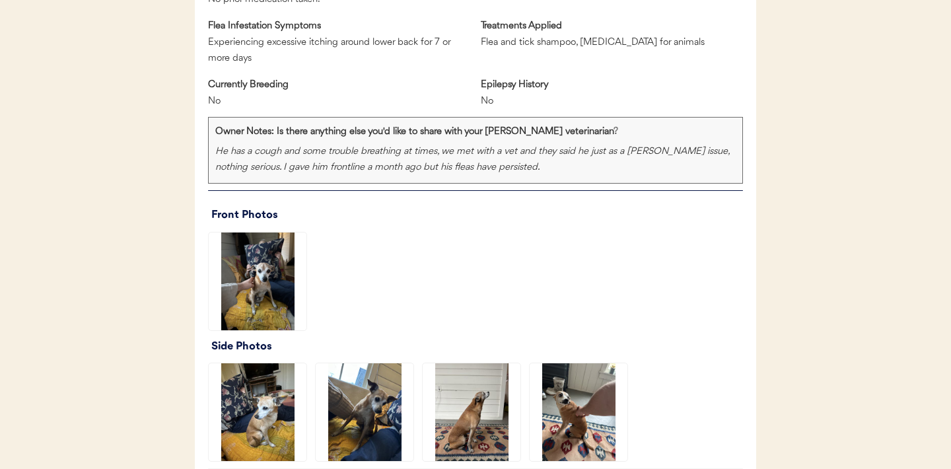
scroll to position [811, 0]
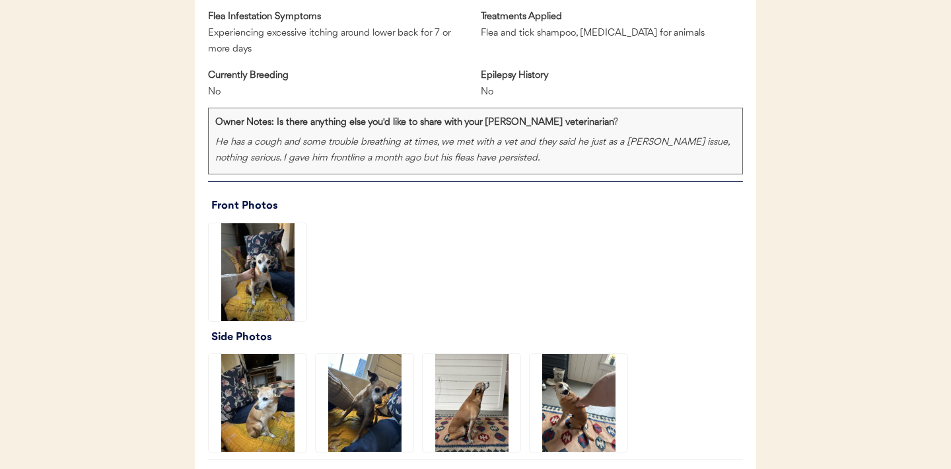
click at [260, 275] on img at bounding box center [258, 272] width 98 height 98
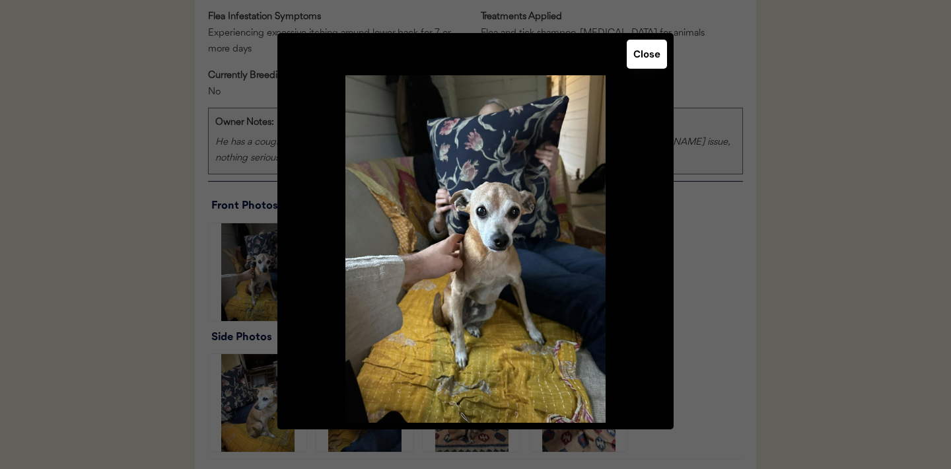
click at [649, 60] on button "Close" at bounding box center [647, 54] width 40 height 29
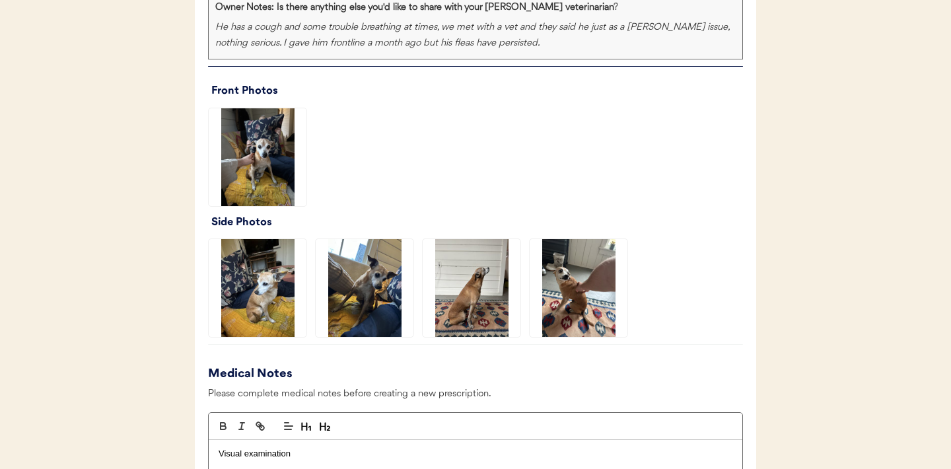
scroll to position [937, 0]
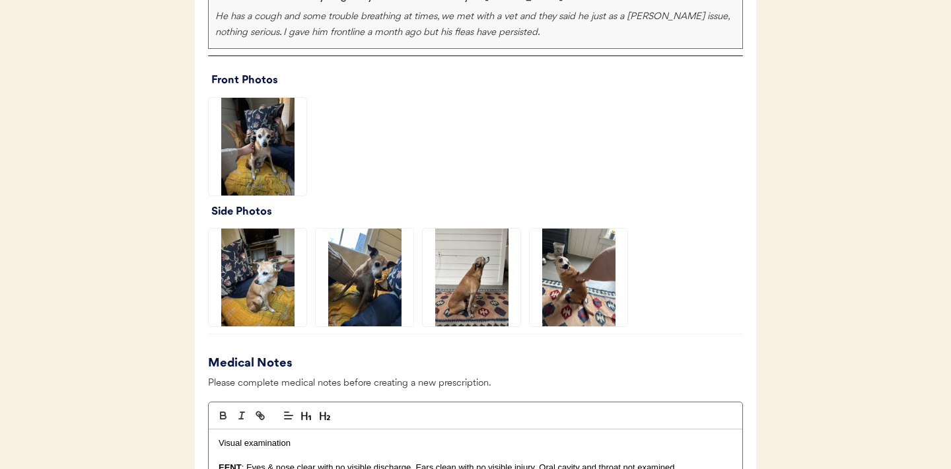
click at [472, 284] on img at bounding box center [472, 278] width 98 height 98
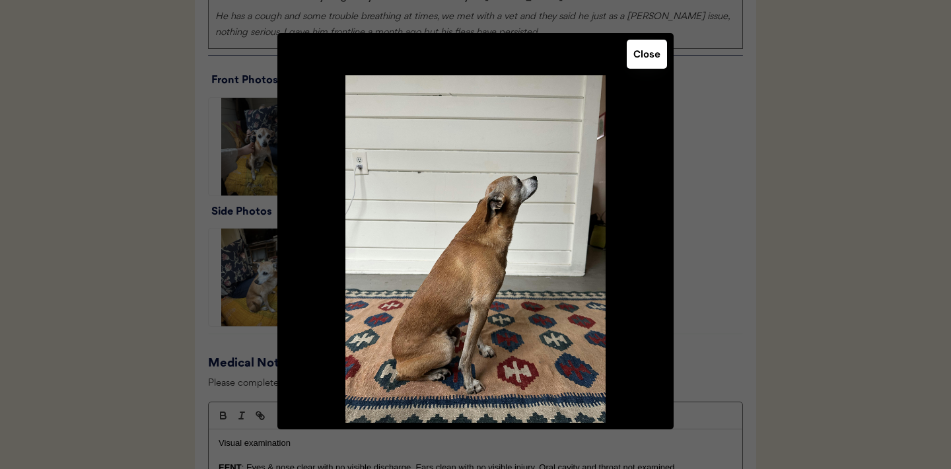
click at [644, 59] on button "Close" at bounding box center [647, 54] width 40 height 29
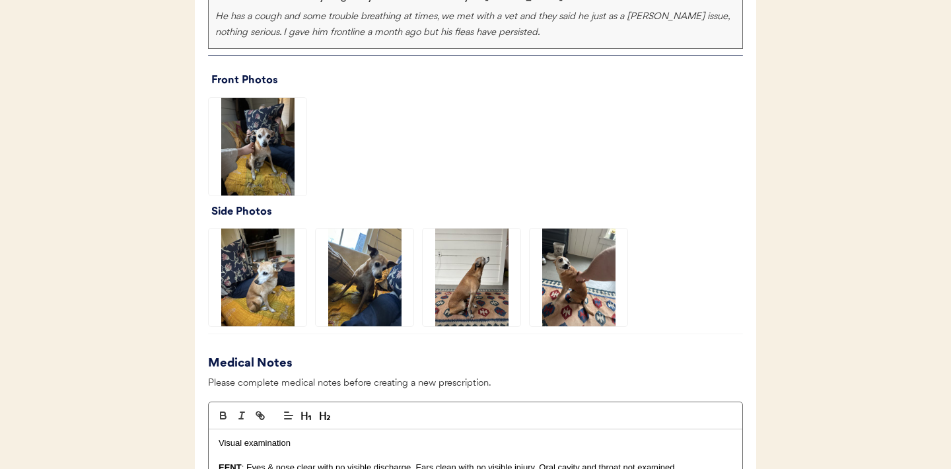
click at [565, 279] on img at bounding box center [579, 278] width 98 height 98
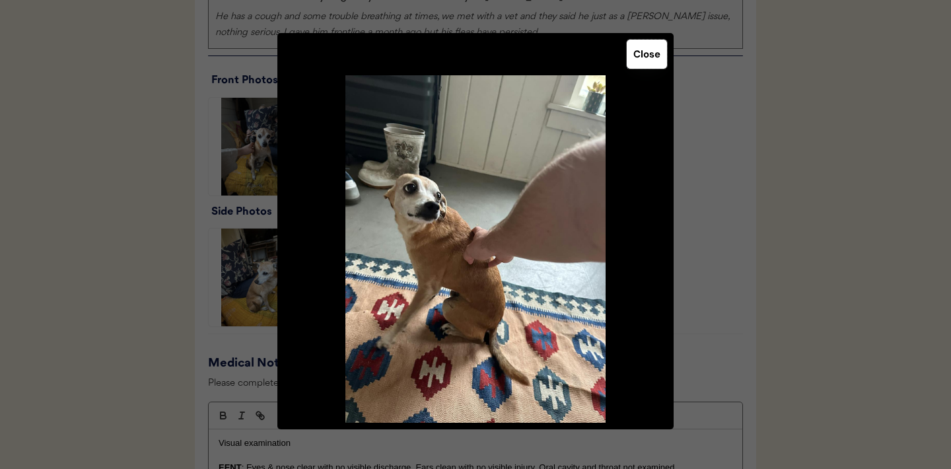
click at [637, 57] on button "Close" at bounding box center [647, 54] width 40 height 29
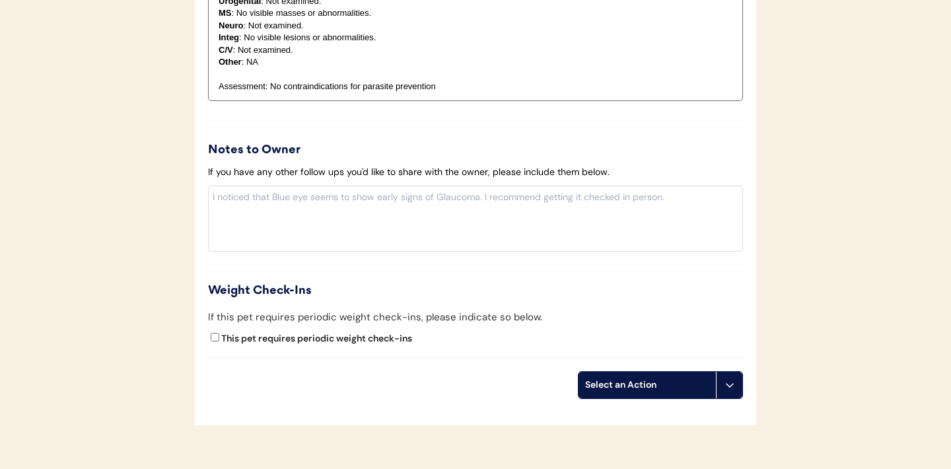
scroll to position [1474, 0]
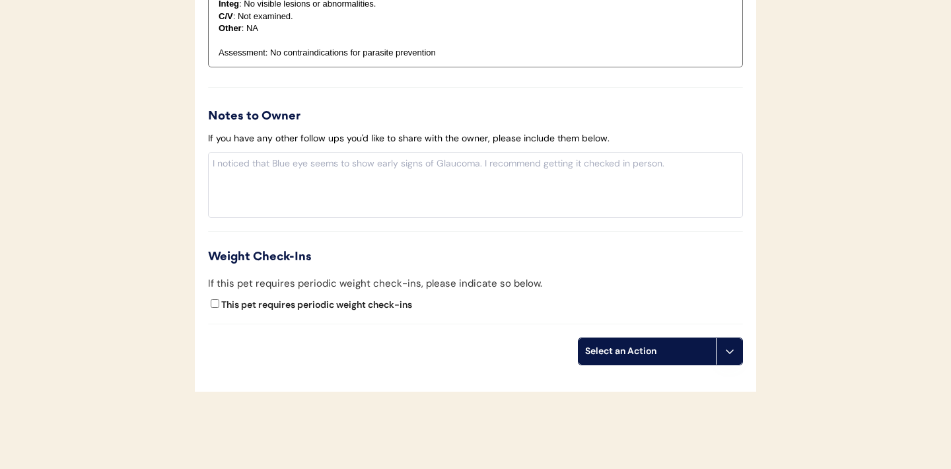
click at [729, 358] on button at bounding box center [729, 351] width 26 height 26
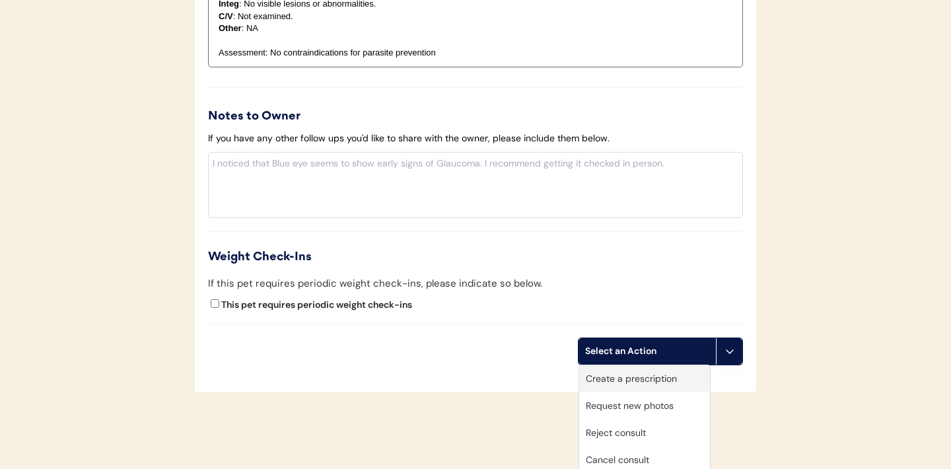
click at [641, 378] on div "Create a prescription" at bounding box center [644, 378] width 131 height 27
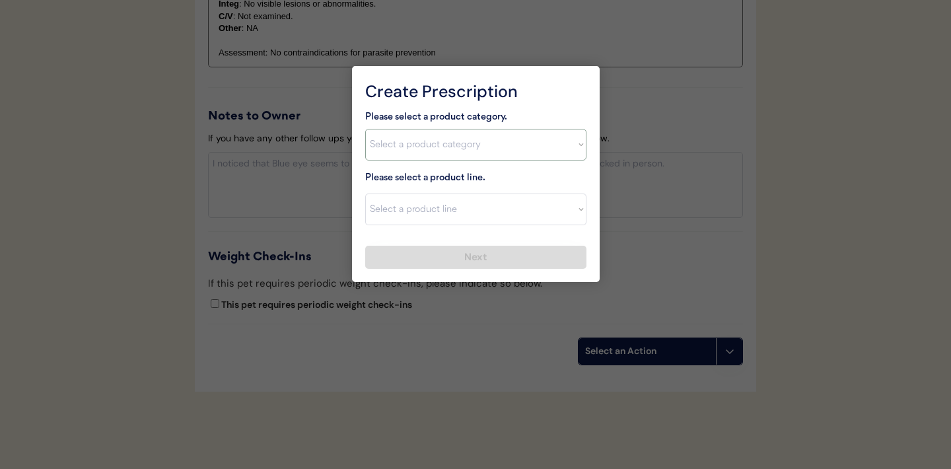
click at [563, 152] on select "Select a product category Allergies Antibiotics Anxiety Combo Parasite Preventi…" at bounding box center [475, 145] width 221 height 32
select select ""flea___tick""
click at [575, 215] on select "Select a product line" at bounding box center [475, 210] width 221 height 32
click at [577, 215] on select "Select a product line Advantix II Bravecto 1 Month Bravecto 1 Month (3 Month) B…" at bounding box center [475, 210] width 221 height 32
select select ""NexGard""
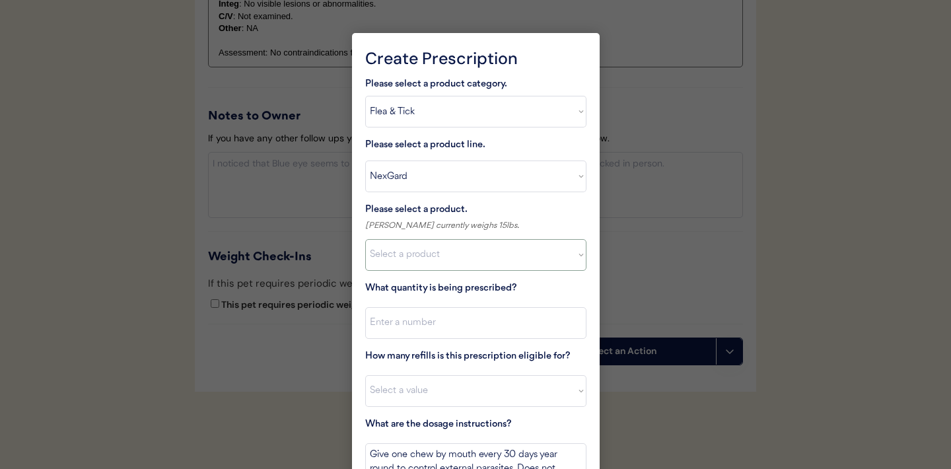
click at [558, 254] on select "Select a product NexGard, 4 - 10lbs NexGard, 10.1 - 24lbs NexGard, 24.1 - 60lbs…" at bounding box center [475, 255] width 221 height 32
select select ""1348695171700984260__LOOKUP__1670802139216x645124073882102900""
click at [445, 323] on input "input" at bounding box center [475, 323] width 221 height 32
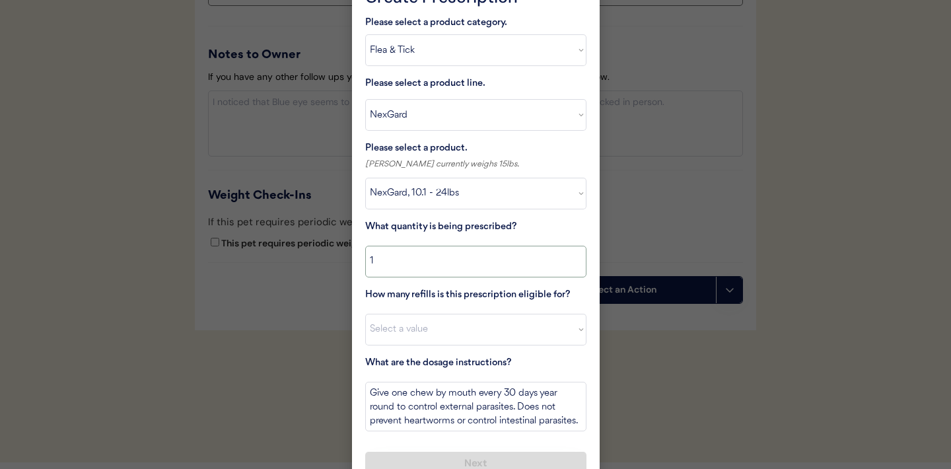
scroll to position [1554, 0]
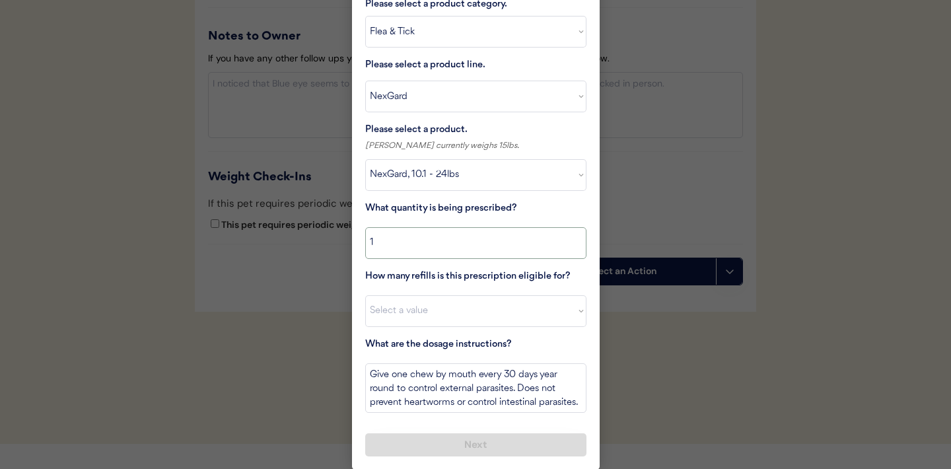
type input "1"
click at [441, 323] on select "Select a value 0 1 2 3 4 5 6 7 8 9 10 11" at bounding box center [475, 311] width 221 height 32
select select "11"
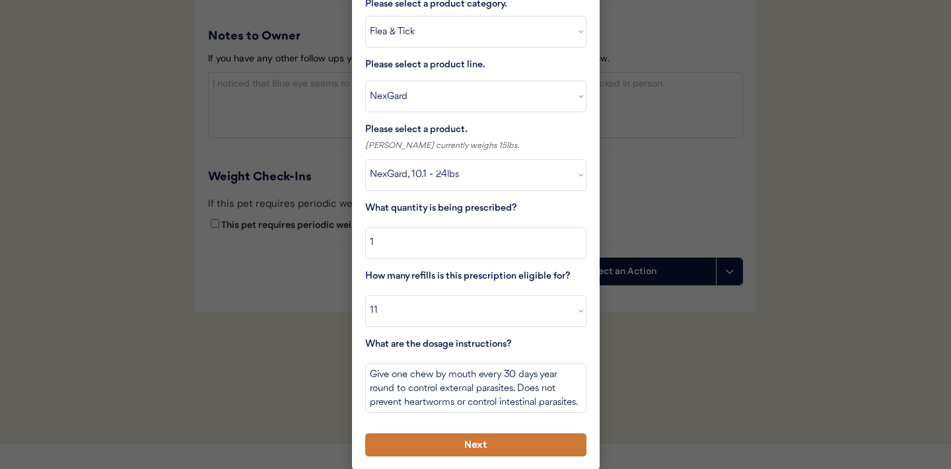
click at [486, 445] on button "Next" at bounding box center [475, 444] width 221 height 23
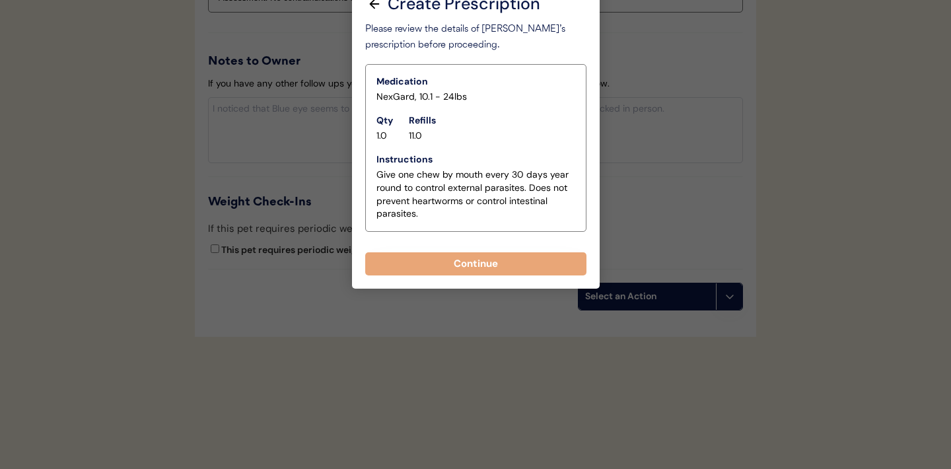
scroll to position [1529, 0]
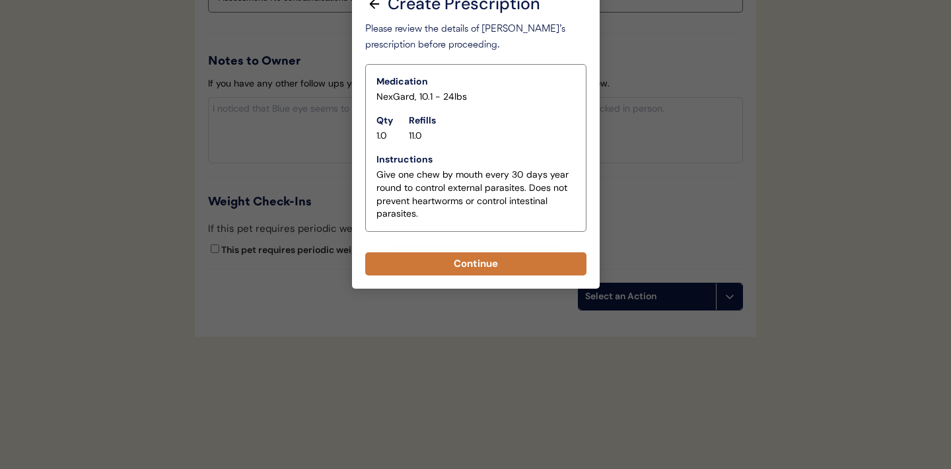
click at [467, 259] on button "Continue" at bounding box center [475, 263] width 221 height 23
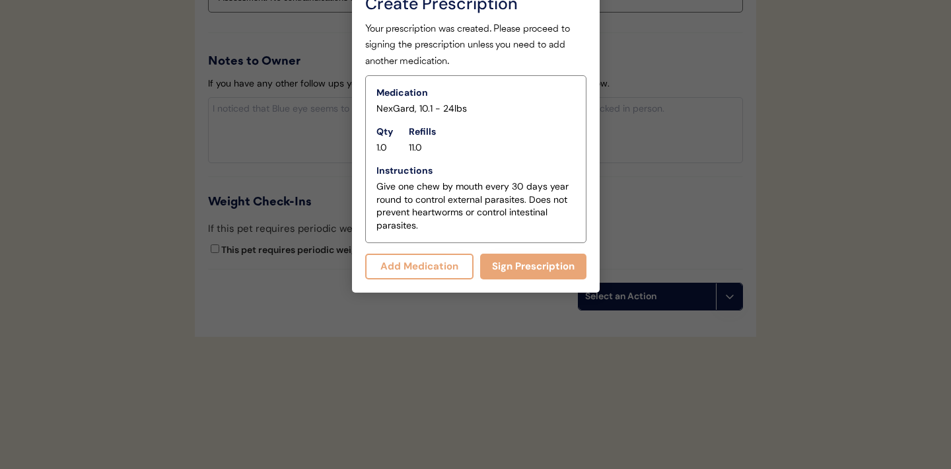
scroll to position [1557, 0]
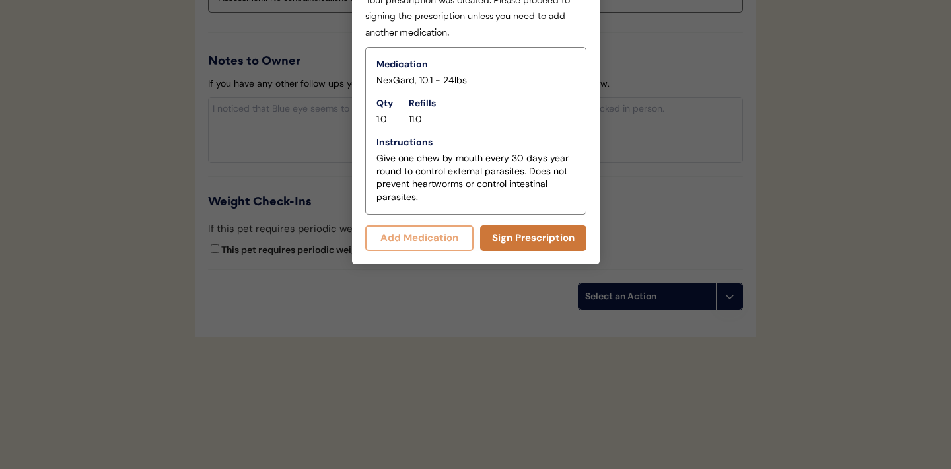
click at [530, 240] on button "Sign Prescription" at bounding box center [533, 238] width 106 height 26
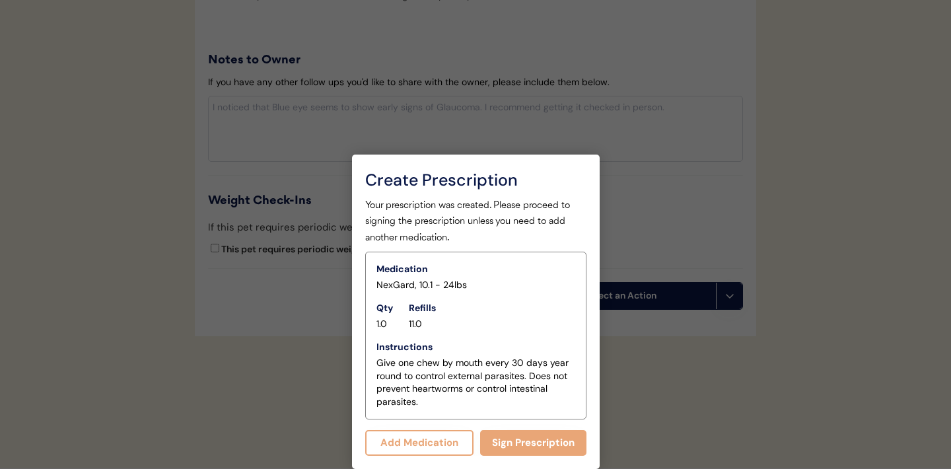
scroll to position [1545, 0]
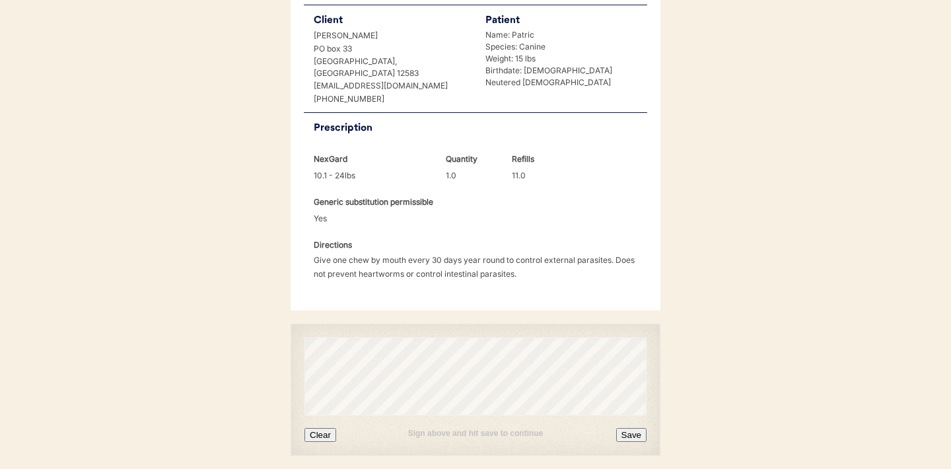
scroll to position [340, 0]
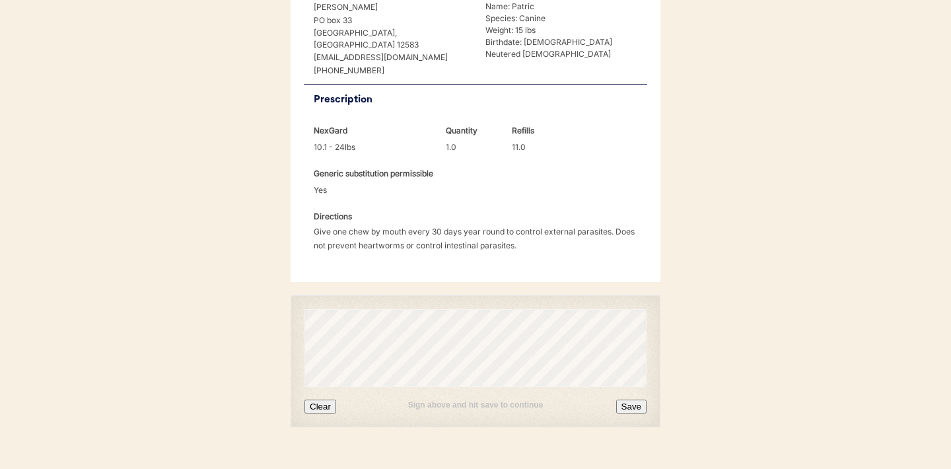
click at [322, 400] on button "Clear" at bounding box center [321, 407] width 32 height 14
click at [631, 400] on button "Save" at bounding box center [631, 407] width 30 height 14
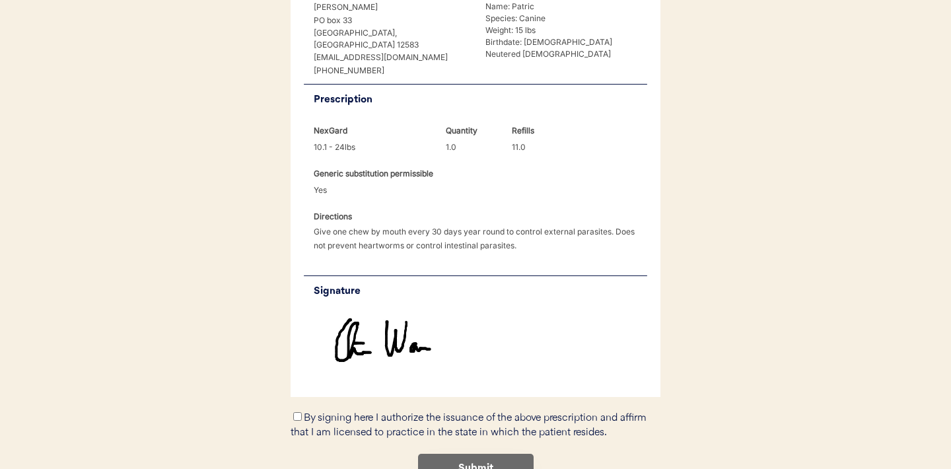
scroll to position [396, 0]
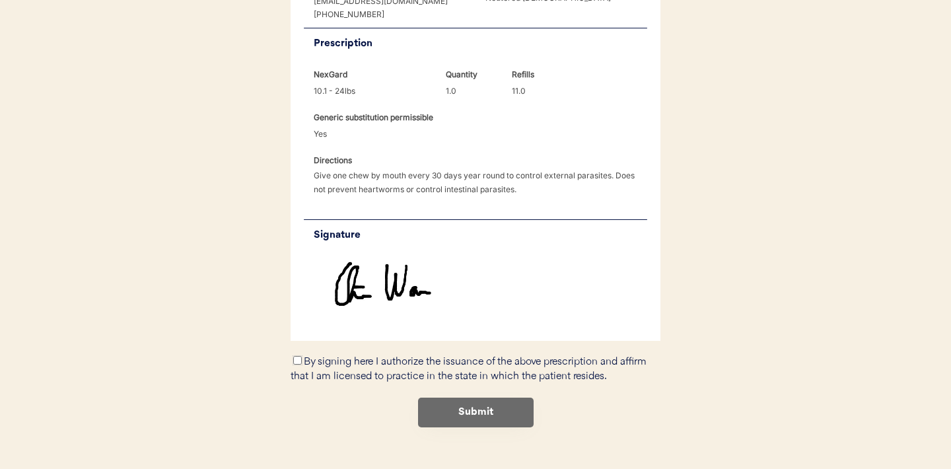
click at [298, 356] on input "By signing here I authorize the issuance of the above prescription and affirm t…" at bounding box center [297, 360] width 9 height 9
checkbox input "true"
click at [486, 398] on button "Submit" at bounding box center [476, 413] width 116 height 30
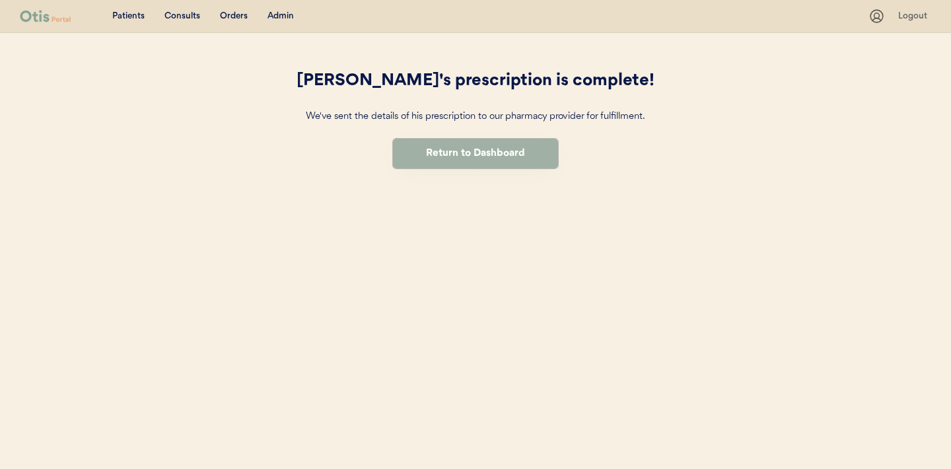
click at [471, 150] on button "Return to Dashboard" at bounding box center [475, 154] width 165 height 30
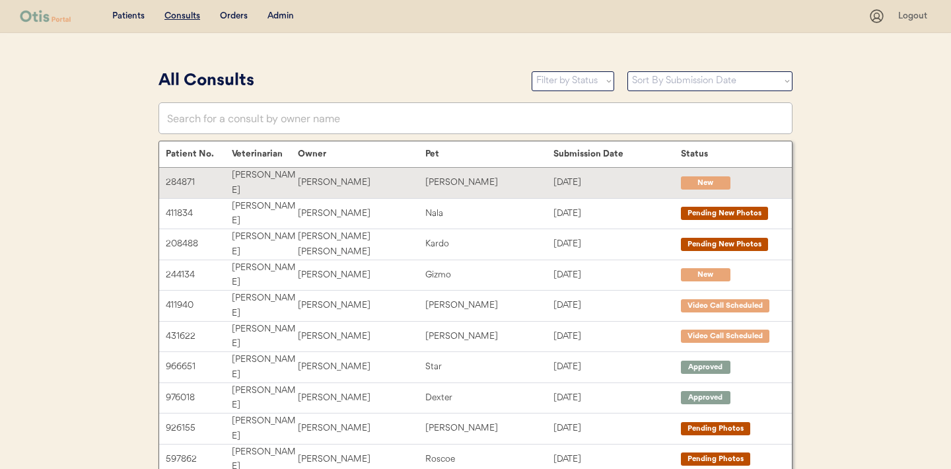
click at [447, 176] on div "[PERSON_NAME]" at bounding box center [488, 182] width 127 height 15
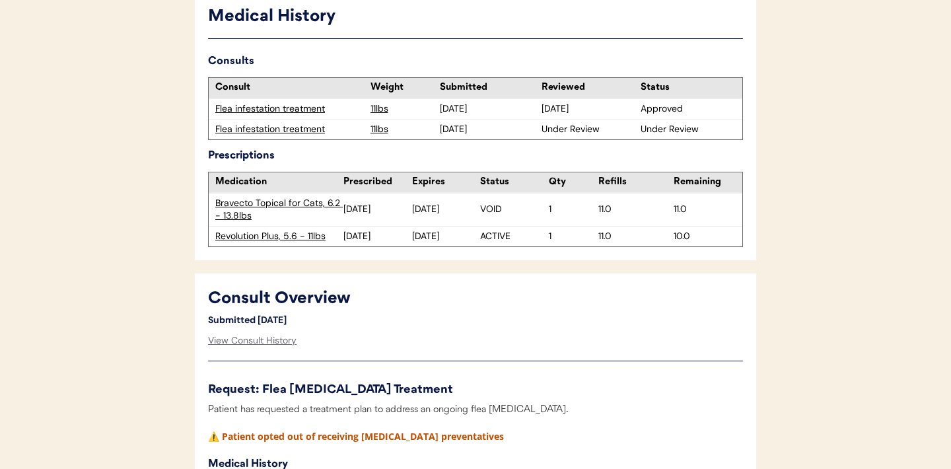
scroll to position [472, 0]
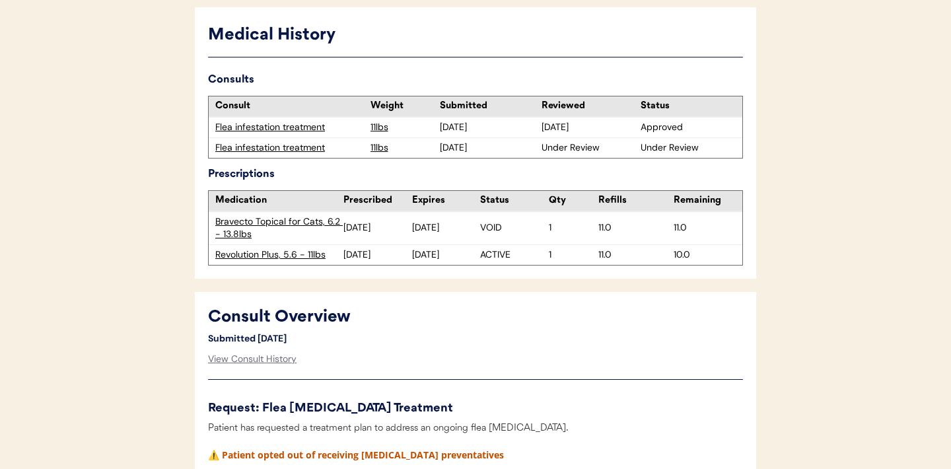
click at [293, 126] on div "Flea infestation treatment" at bounding box center [289, 127] width 149 height 13
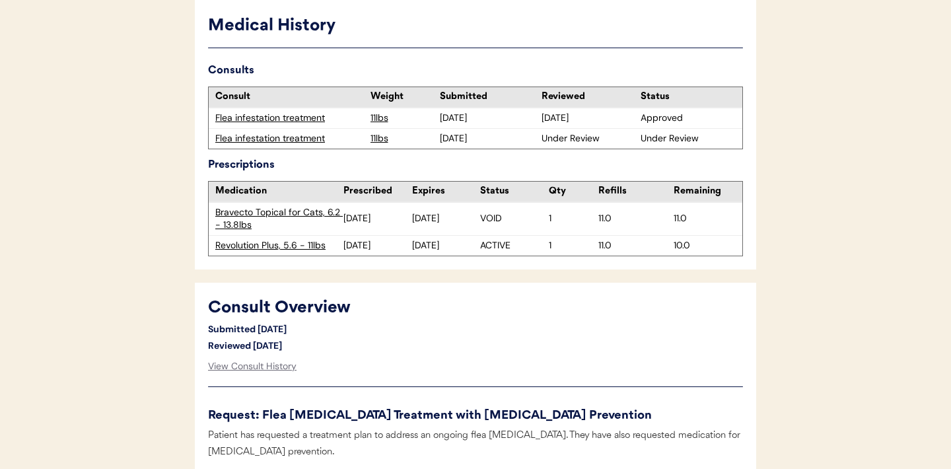
scroll to position [480, 0]
click at [270, 138] on div "Flea infestation treatment" at bounding box center [289, 139] width 149 height 13
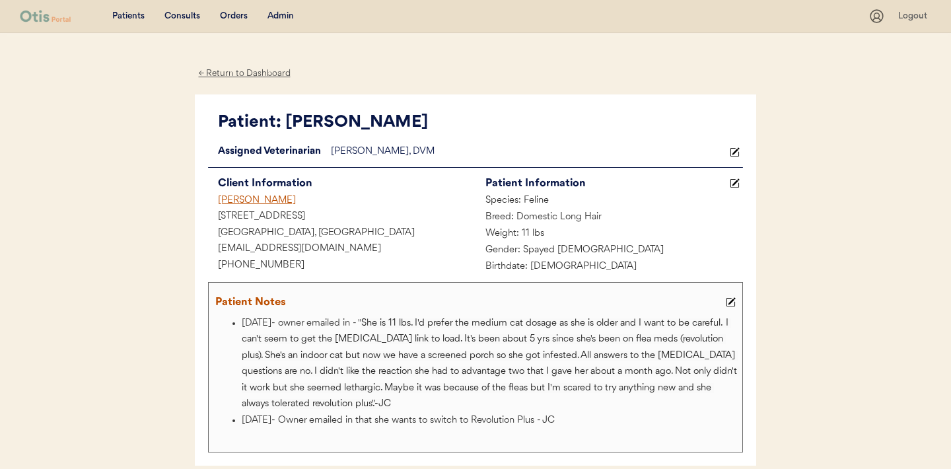
click at [237, 71] on div "← Return to Dashboard" at bounding box center [244, 73] width 99 height 15
click at [242, 71] on div "← Return to Dashboard" at bounding box center [244, 73] width 99 height 15
click at [246, 73] on div "← Return to Dashboard" at bounding box center [244, 73] width 99 height 15
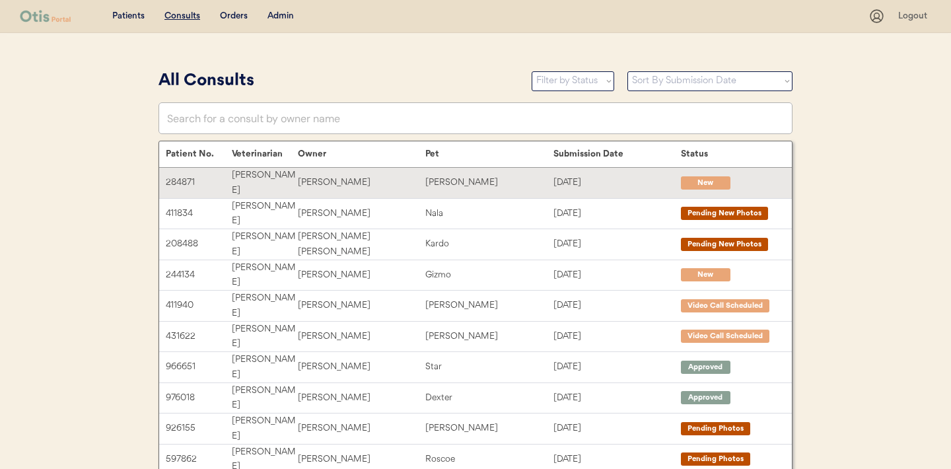
click at [610, 178] on div "[DATE]" at bounding box center [617, 182] width 127 height 15
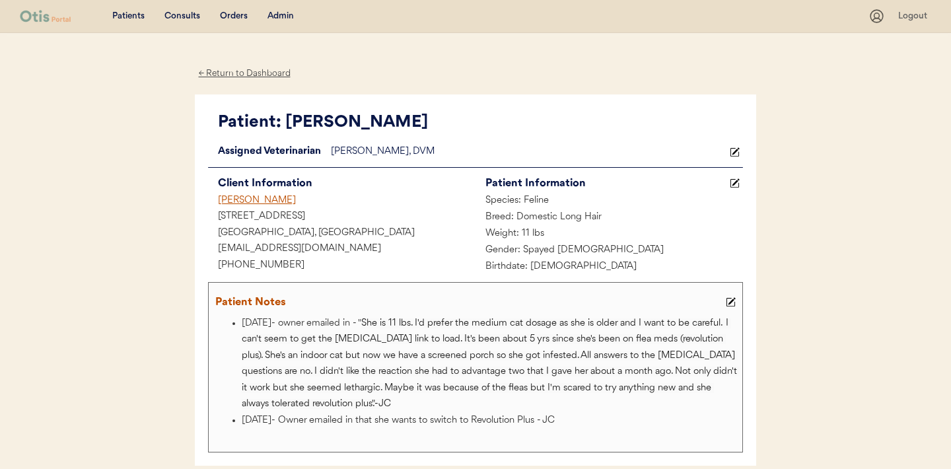
click at [248, 73] on div "← Return to Dashboard" at bounding box center [244, 73] width 99 height 15
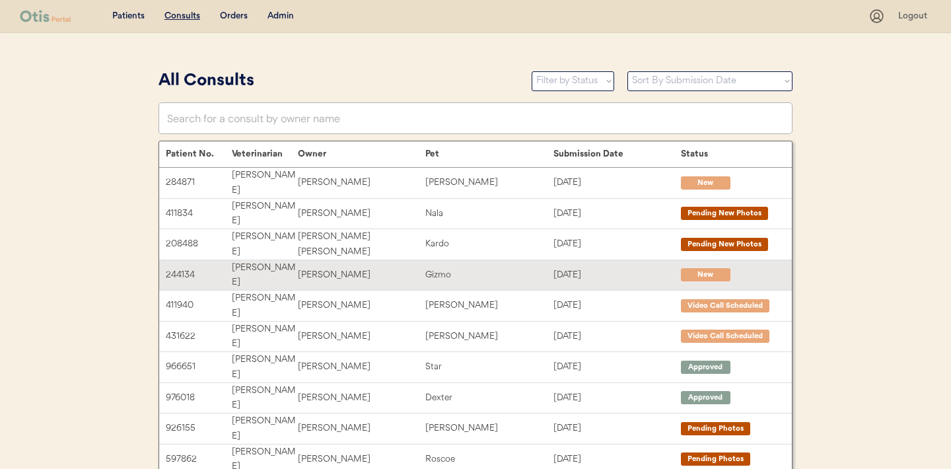
click at [500, 268] on div "Gizmo" at bounding box center [488, 275] width 127 height 15
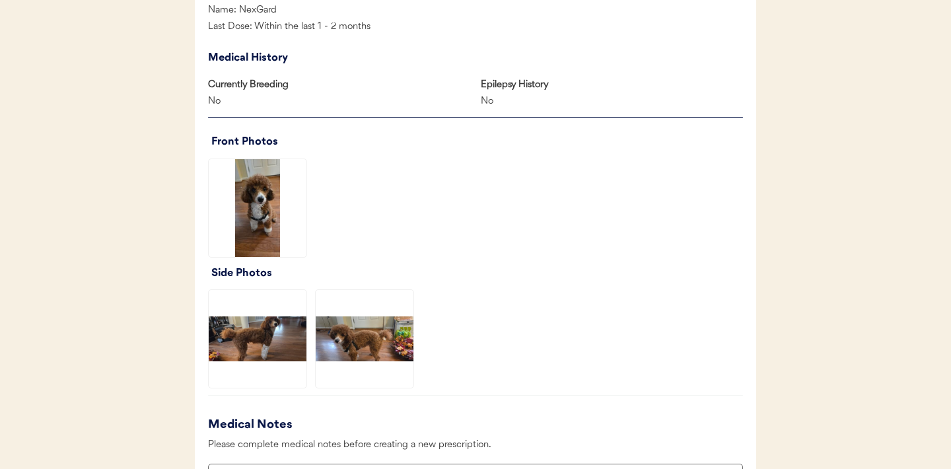
scroll to position [793, 0]
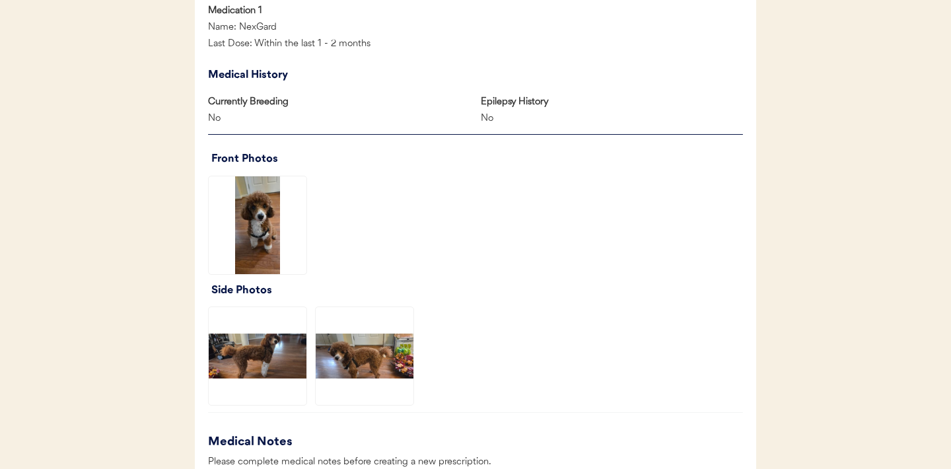
click at [369, 351] on img at bounding box center [365, 356] width 98 height 98
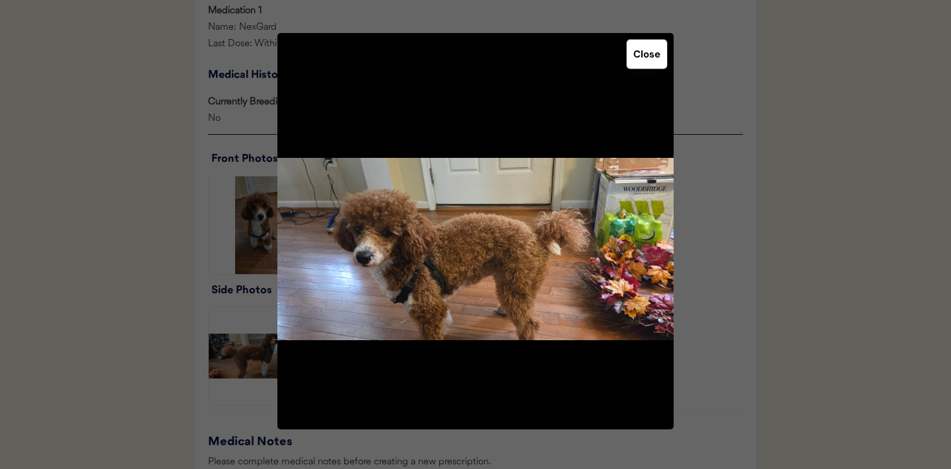
click at [650, 59] on button "Close" at bounding box center [647, 54] width 40 height 29
